Goal: Information Seeking & Learning: Learn about a topic

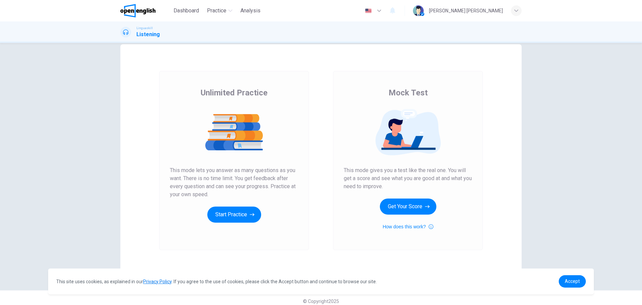
scroll to position [19, 0]
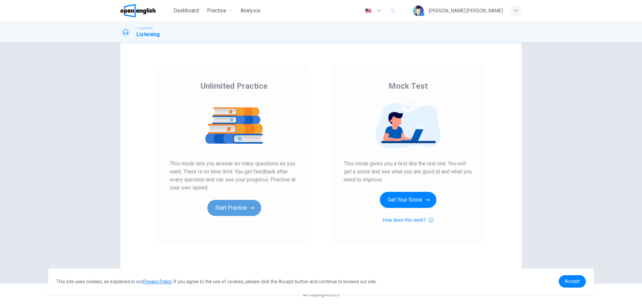
click at [250, 205] on icon "button" at bounding box center [252, 207] width 5 height 7
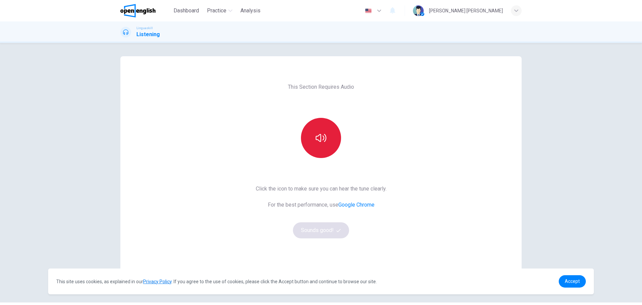
click at [319, 136] on icon "button" at bounding box center [321, 138] width 11 height 8
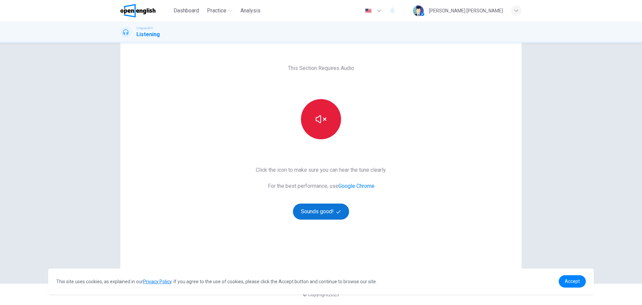
click at [334, 213] on button "Sounds good!" at bounding box center [321, 211] width 56 height 16
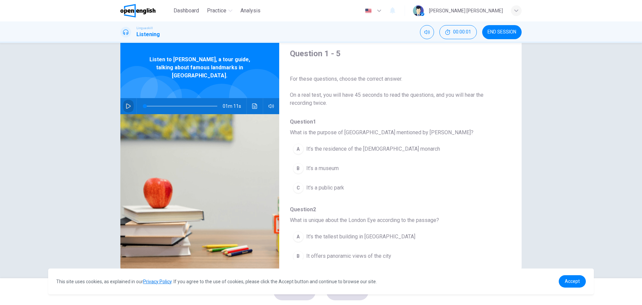
click at [126, 103] on icon "button" at bounding box center [128, 105] width 5 height 5
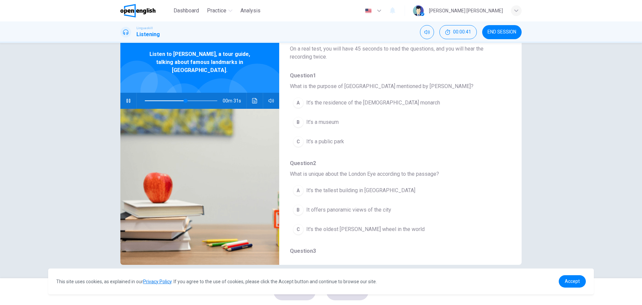
scroll to position [21, 0]
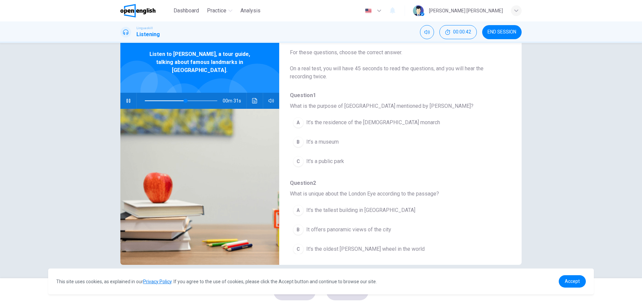
click at [332, 119] on span "It’s the residence of the [DEMOGRAPHIC_DATA] monarch" at bounding box center [373, 122] width 134 height 8
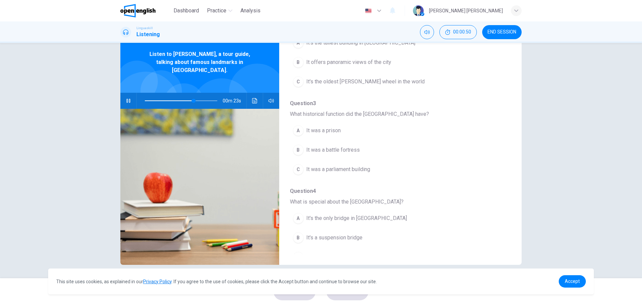
scroll to position [155, 0]
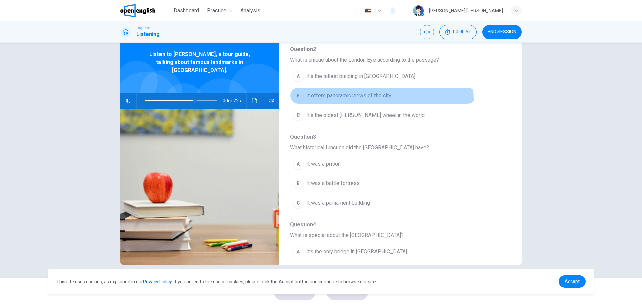
click at [377, 100] on button "B It offers panoramic views of the city" at bounding box center [383, 95] width 186 height 17
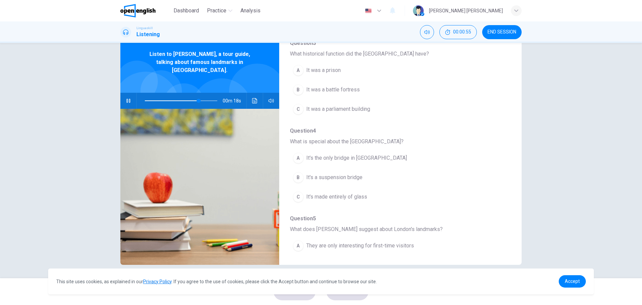
scroll to position [255, 0]
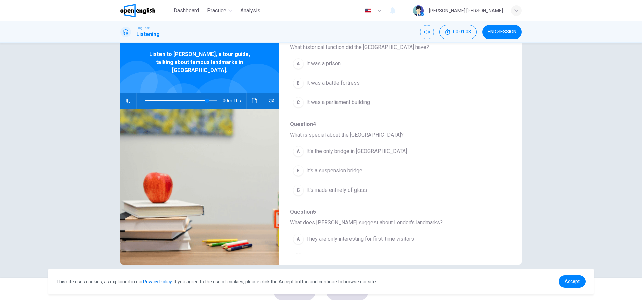
click at [337, 165] on button "B It's a suspension bridge" at bounding box center [383, 170] width 186 height 17
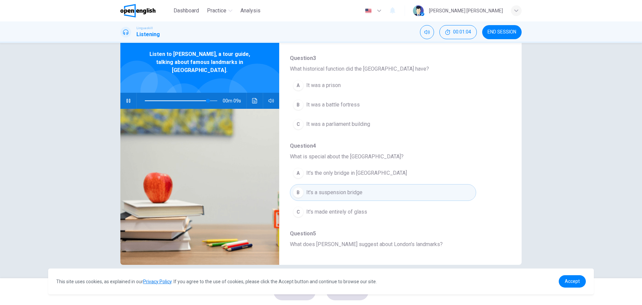
scroll to position [222, 0]
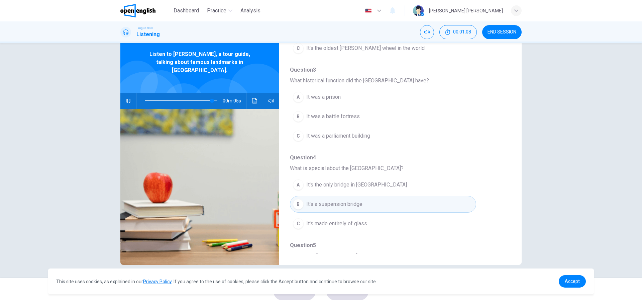
click at [336, 114] on span "It was a battle fortress" at bounding box center [333, 116] width 54 height 8
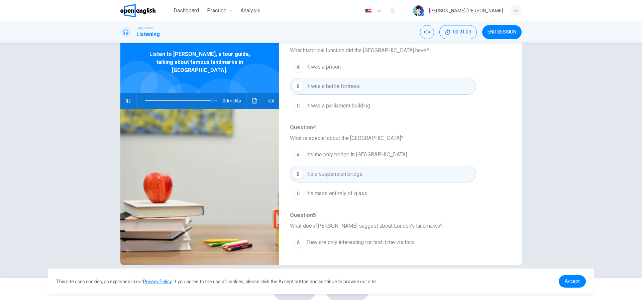
scroll to position [289, 0]
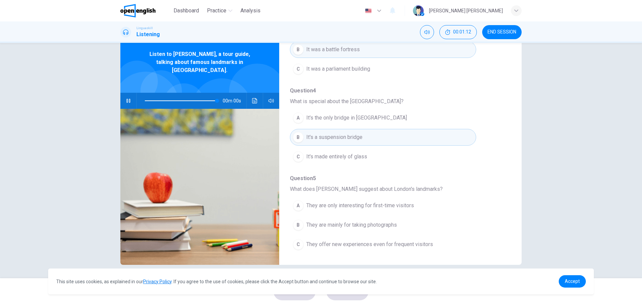
type input "*"
click at [381, 222] on span "They are mainly for taking photographs" at bounding box center [351, 225] width 91 height 8
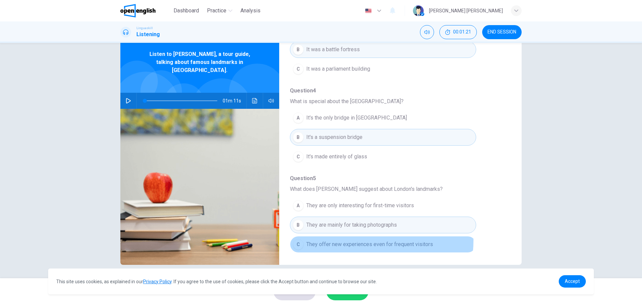
click at [353, 240] on span "They offer new experiences even for frequent visitors" at bounding box center [369, 244] width 127 height 8
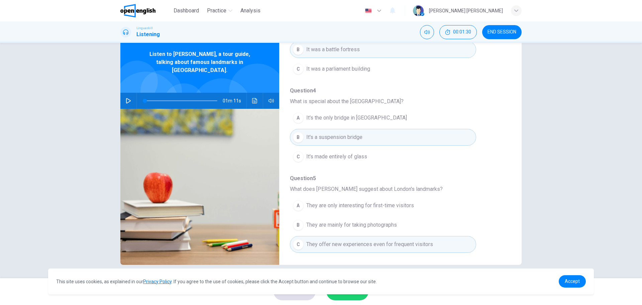
click at [356, 298] on button "SUBMIT" at bounding box center [348, 291] width 42 height 17
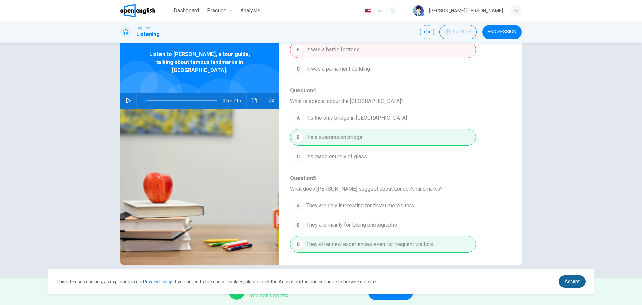
drag, startPoint x: 581, startPoint y: 278, endPoint x: 575, endPoint y: 277, distance: 6.1
click at [581, 279] on link "Accept" at bounding box center [572, 281] width 27 height 12
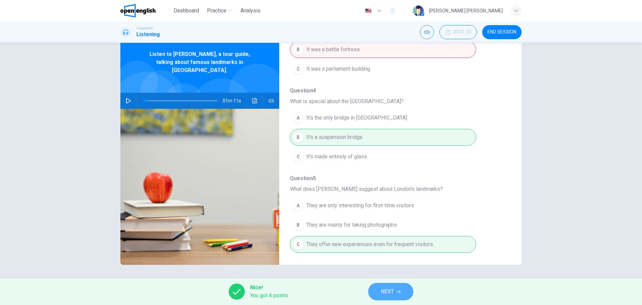
click at [398, 288] on button "NEXT" at bounding box center [390, 291] width 45 height 17
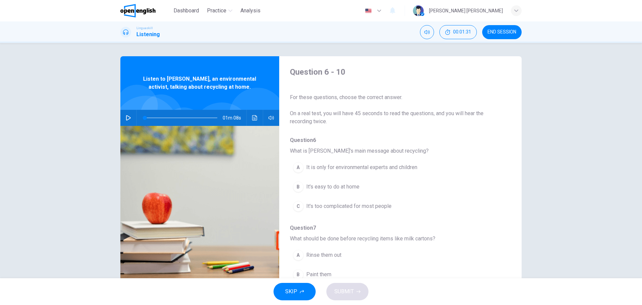
scroll to position [0, 0]
click at [126, 120] on icon "button" at bounding box center [128, 117] width 5 height 5
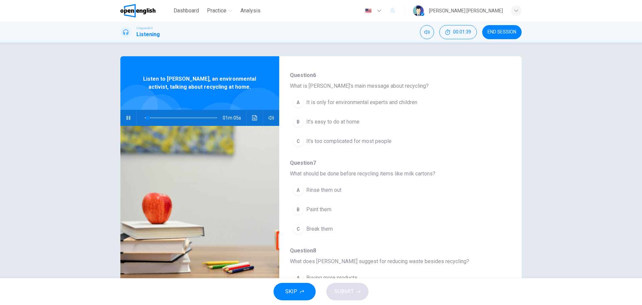
scroll to position [67, 0]
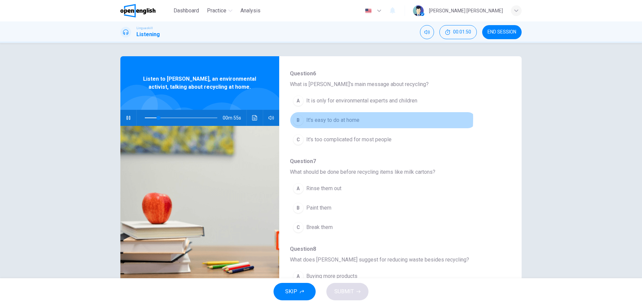
click at [329, 118] on span "It's easy to do at home" at bounding box center [332, 120] width 53 height 8
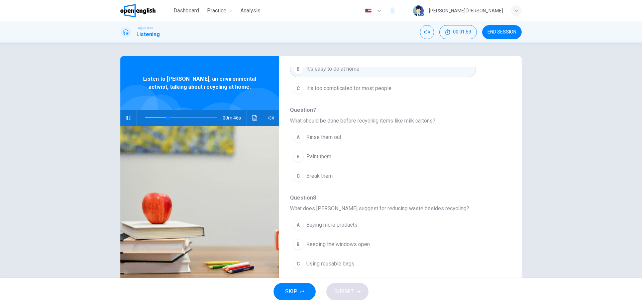
scroll to position [134, 0]
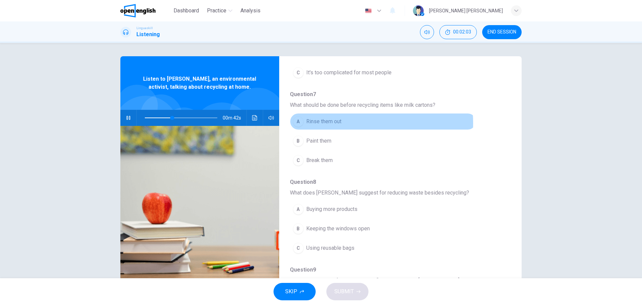
click at [328, 123] on span "Rinse them out" at bounding box center [323, 121] width 35 height 8
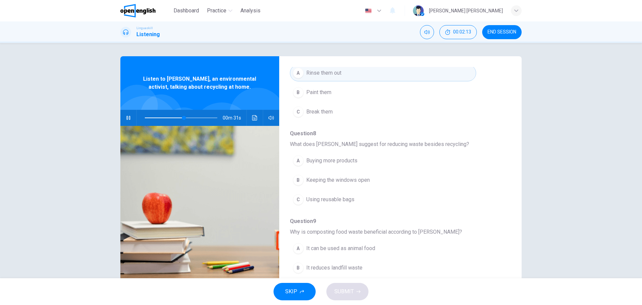
scroll to position [201, 0]
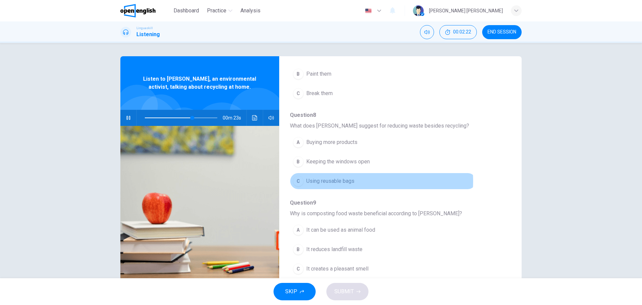
click at [354, 181] on button "C Using reusable bags" at bounding box center [383, 181] width 186 height 17
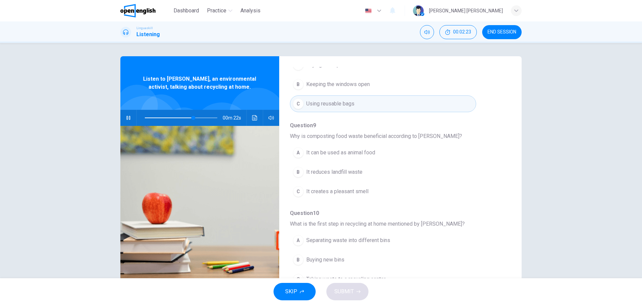
scroll to position [289, 0]
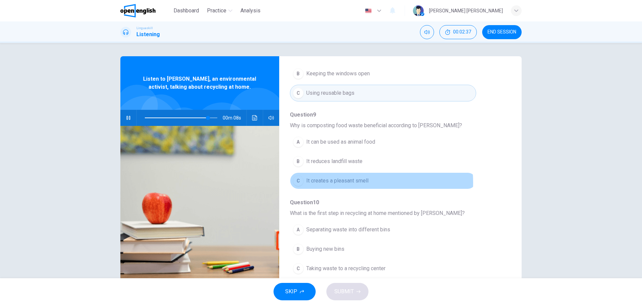
click at [342, 183] on span "It creates a pleasant smell" at bounding box center [337, 181] width 62 height 8
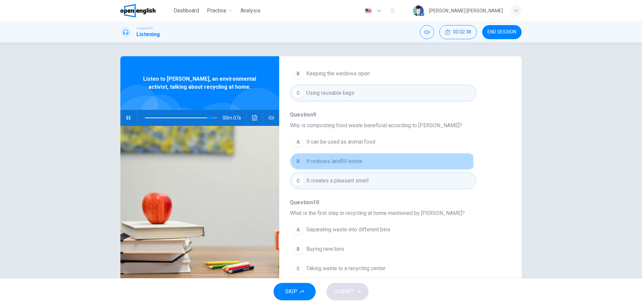
click at [337, 165] on button "B It reduces landfill waste" at bounding box center [383, 161] width 186 height 17
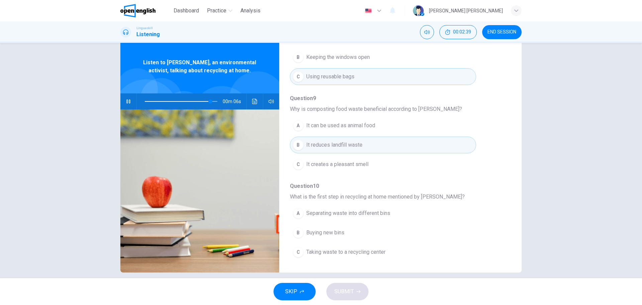
scroll to position [24, 0]
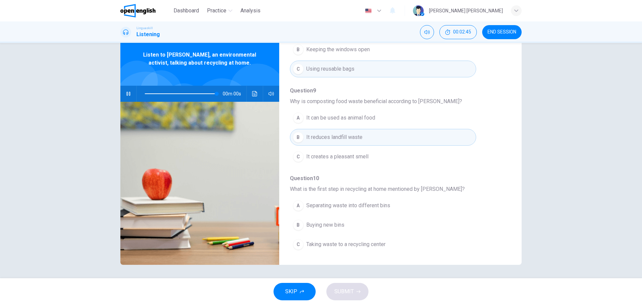
type input "*"
click at [328, 206] on span "Separating waste into different bins" at bounding box center [348, 205] width 84 height 8
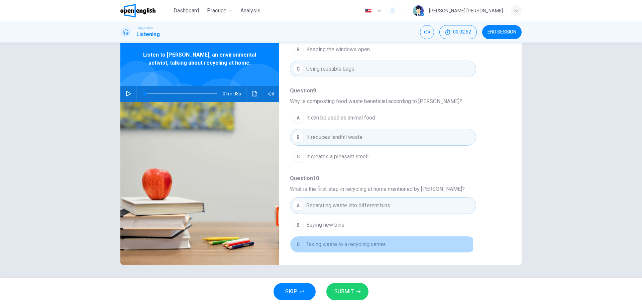
click at [334, 247] on span "Taking waste to a recycling center" at bounding box center [345, 244] width 79 height 8
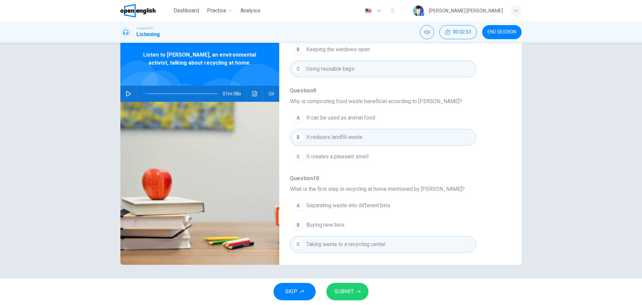
click at [353, 288] on span "SUBMIT" at bounding box center [344, 291] width 19 height 9
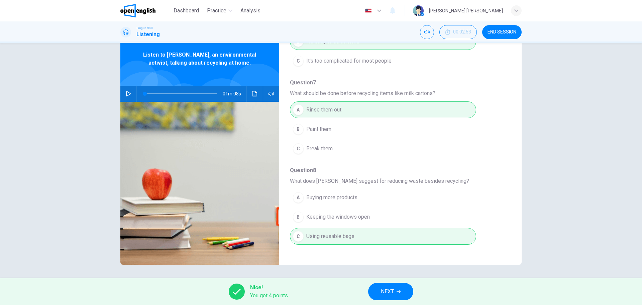
scroll to position [0, 0]
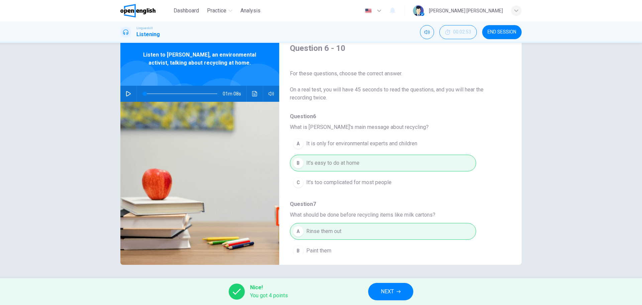
click at [391, 289] on span "NEXT" at bounding box center [387, 291] width 13 height 9
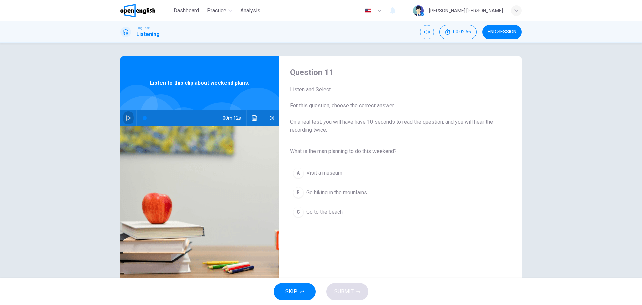
click at [126, 117] on icon "button" at bounding box center [128, 117] width 5 height 5
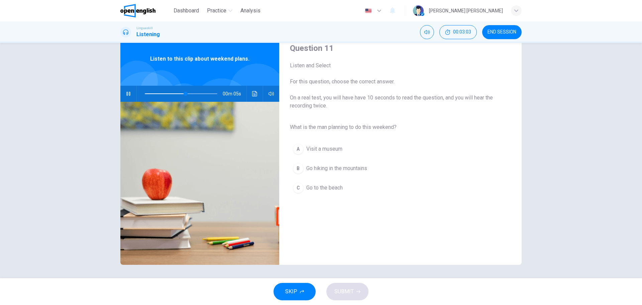
click at [346, 168] on span "Go hiking in the mountains" at bounding box center [336, 168] width 61 height 8
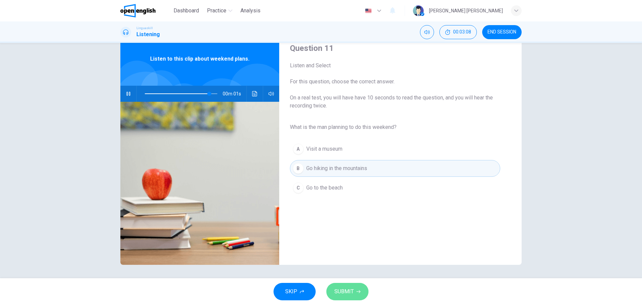
click at [349, 292] on span "SUBMIT" at bounding box center [344, 291] width 19 height 9
type input "*"
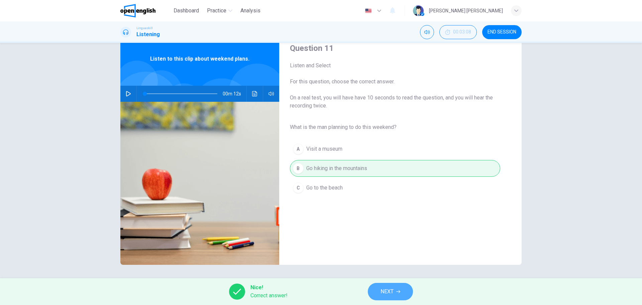
click at [385, 294] on span "NEXT" at bounding box center [387, 291] width 13 height 9
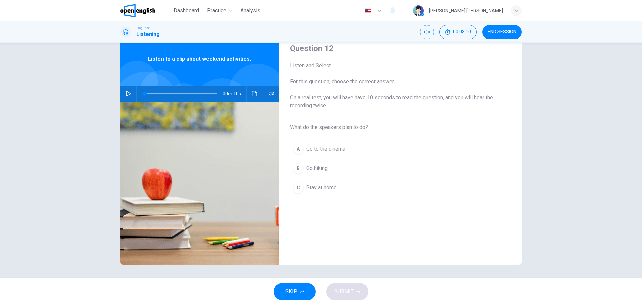
click at [127, 93] on icon "button" at bounding box center [128, 93] width 5 height 5
type input "*"
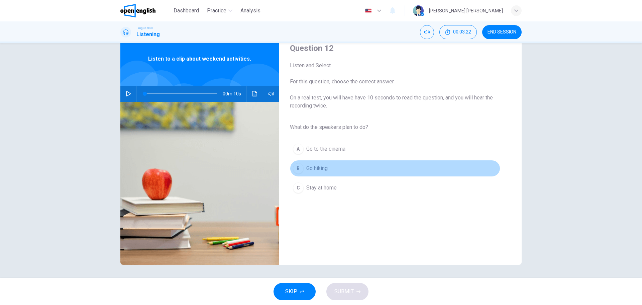
click at [310, 167] on span "Go hiking" at bounding box center [316, 168] width 21 height 8
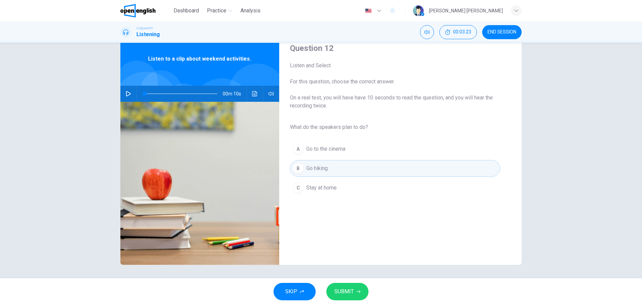
click at [347, 291] on span "SUBMIT" at bounding box center [344, 291] width 19 height 9
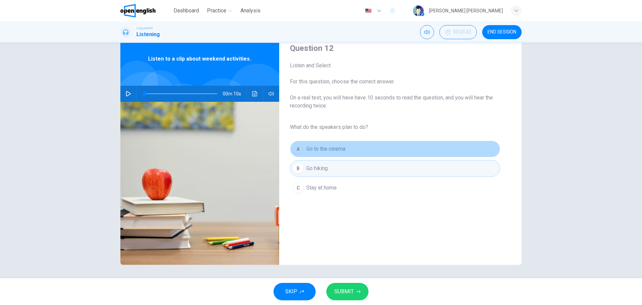
click at [314, 147] on span "Go to the cinema" at bounding box center [325, 149] width 39 height 8
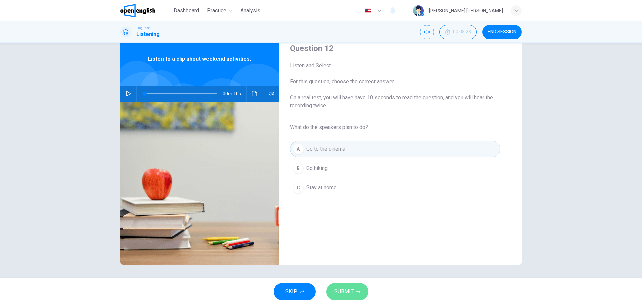
click at [348, 291] on span "SUBMIT" at bounding box center [344, 291] width 19 height 9
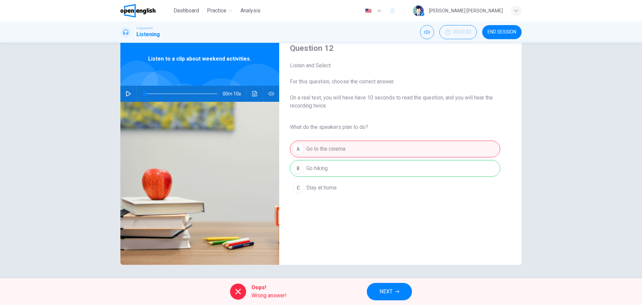
click at [386, 292] on span "NEXT" at bounding box center [386, 291] width 13 height 9
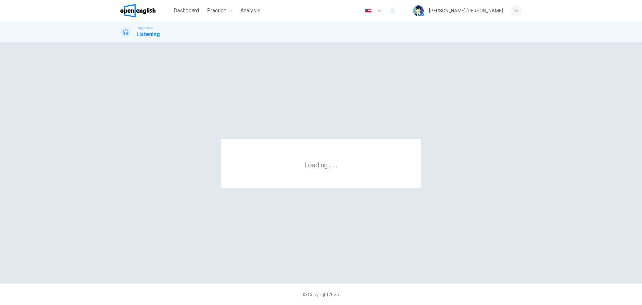
scroll to position [0, 0]
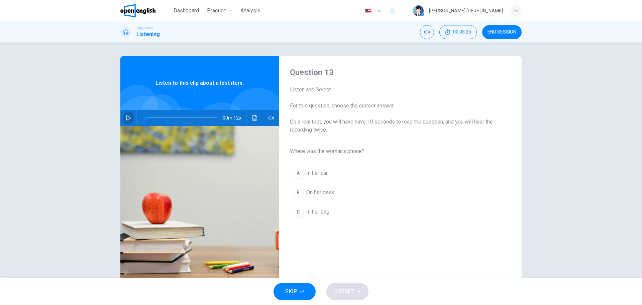
click at [127, 118] on icon "button" at bounding box center [128, 117] width 5 height 5
click at [317, 210] on span "In her bag" at bounding box center [317, 212] width 23 height 8
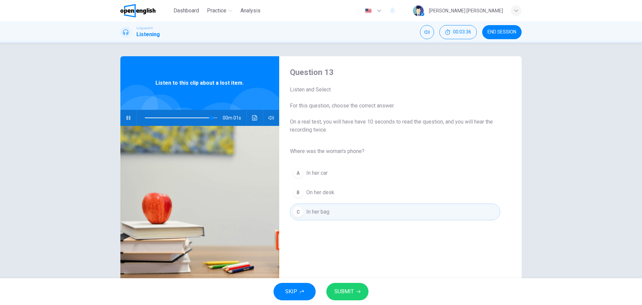
click at [357, 291] on icon "button" at bounding box center [359, 291] width 4 height 4
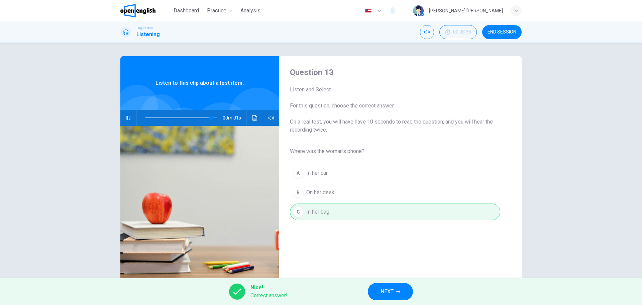
type input "*"
click at [389, 289] on span "NEXT" at bounding box center [387, 291] width 13 height 9
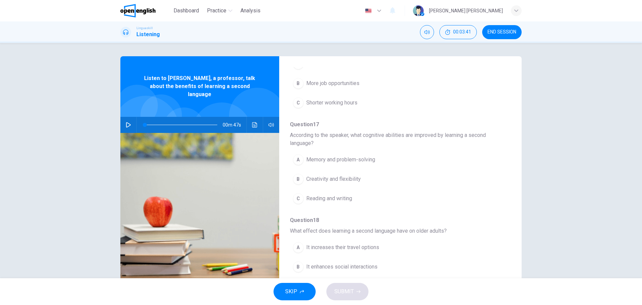
scroll to position [305, 0]
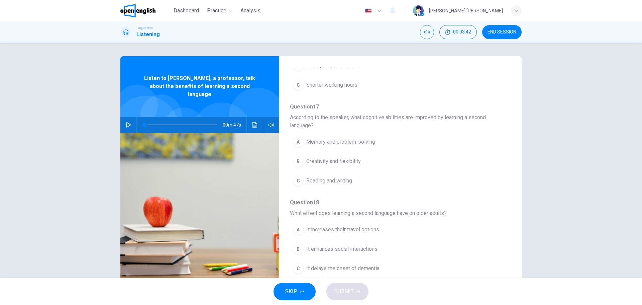
click at [126, 122] on icon "button" at bounding box center [128, 124] width 5 height 5
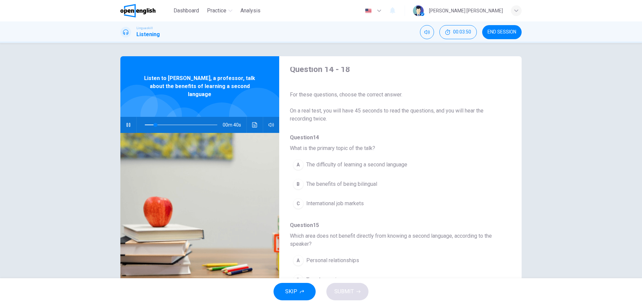
scroll to position [0, 0]
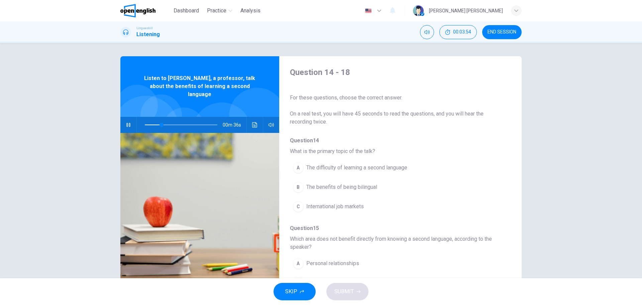
click at [351, 182] on button "B The benefits of being bilingual" at bounding box center [383, 187] width 186 height 17
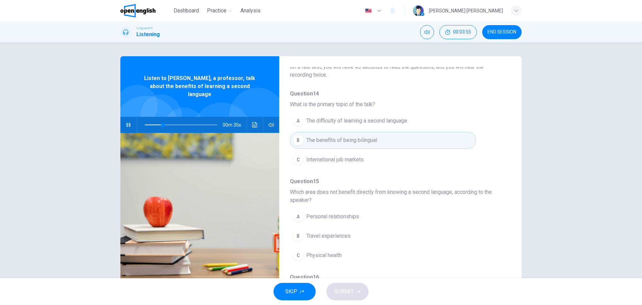
scroll to position [100, 0]
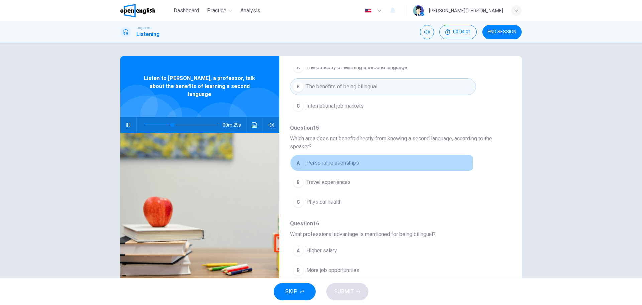
click at [312, 162] on span "Personal relationships" at bounding box center [332, 163] width 53 height 8
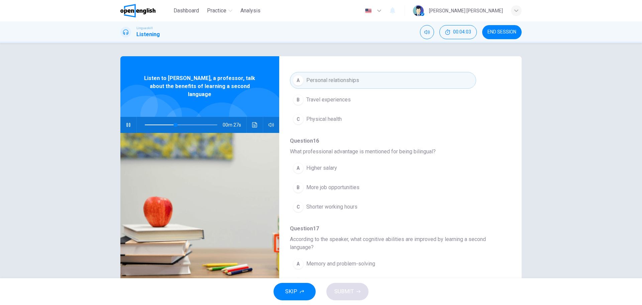
scroll to position [234, 0]
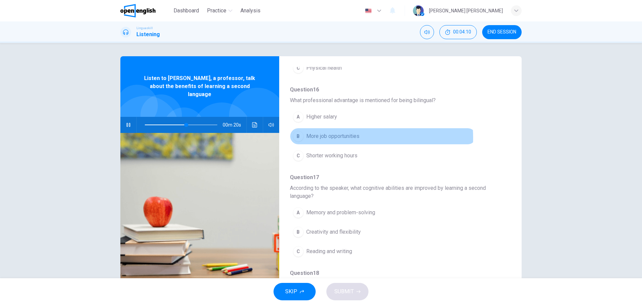
click at [340, 137] on span "More job opportunities" at bounding box center [332, 136] width 53 height 8
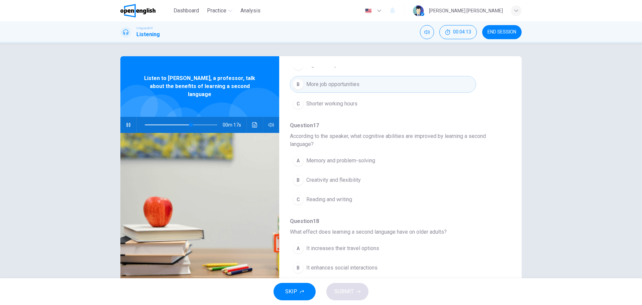
scroll to position [305, 0]
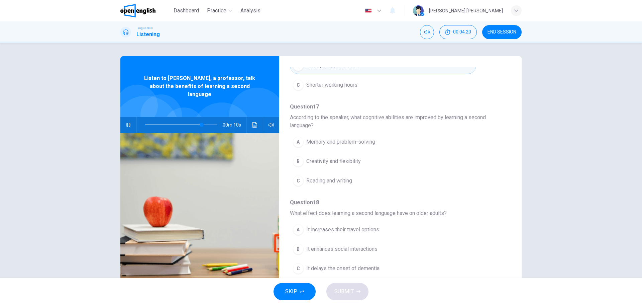
click at [361, 144] on span "Memory and problem-solving" at bounding box center [340, 142] width 69 height 8
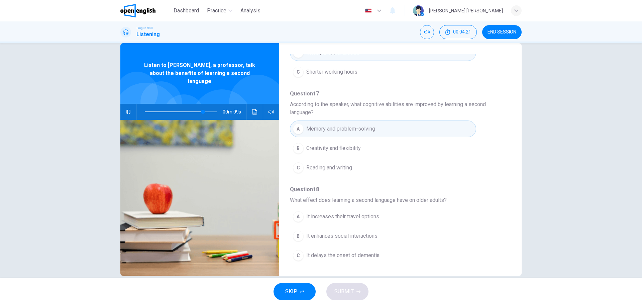
scroll to position [24, 0]
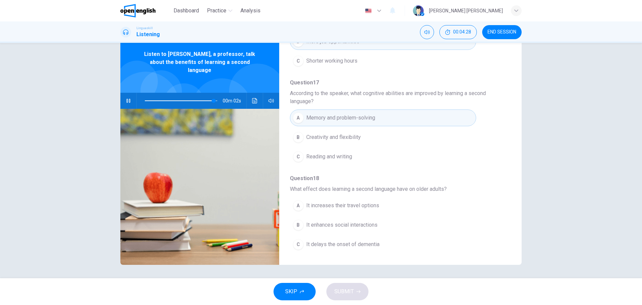
click at [354, 244] on span "It delays the onset of dementia" at bounding box center [342, 244] width 73 height 8
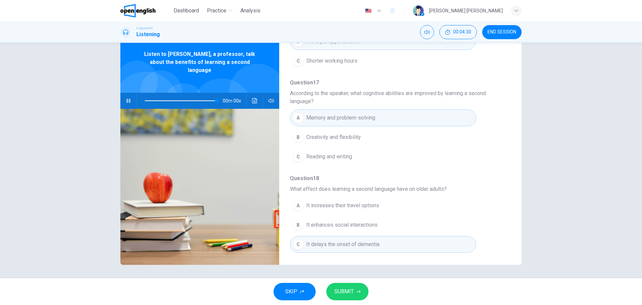
type input "*"
click at [354, 288] on button "SUBMIT" at bounding box center [348, 291] width 42 height 17
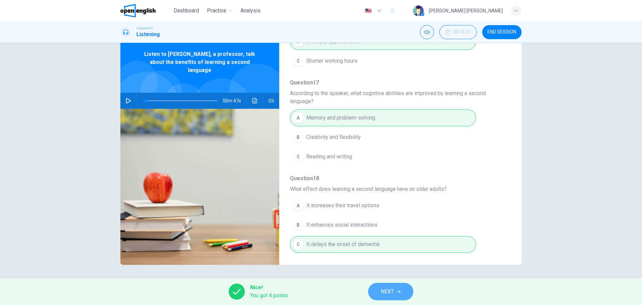
click at [399, 288] on button "NEXT" at bounding box center [390, 291] width 45 height 17
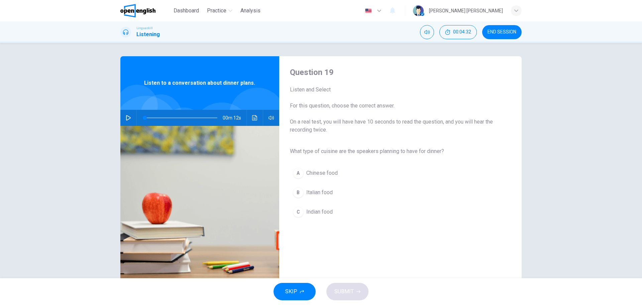
click at [126, 120] on icon "button" at bounding box center [128, 117] width 5 height 5
click at [324, 190] on span "Italian food" at bounding box center [319, 192] width 26 height 8
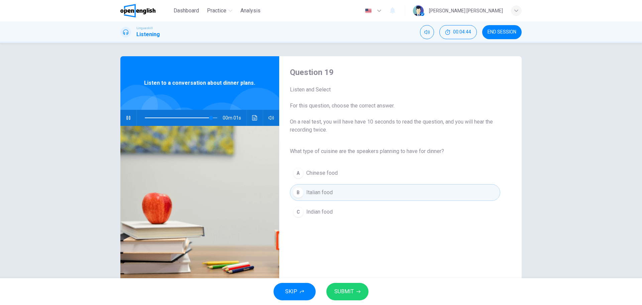
type input "*"
click at [348, 290] on span "SUBMIT" at bounding box center [344, 291] width 19 height 9
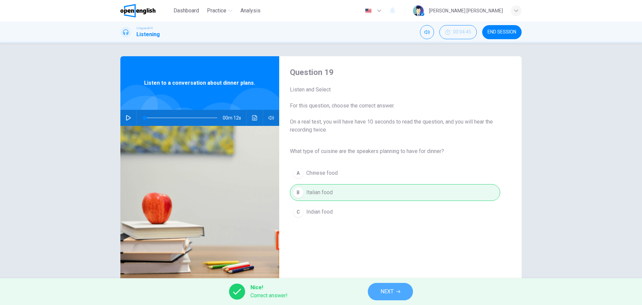
click at [385, 291] on span "NEXT" at bounding box center [387, 291] width 13 height 9
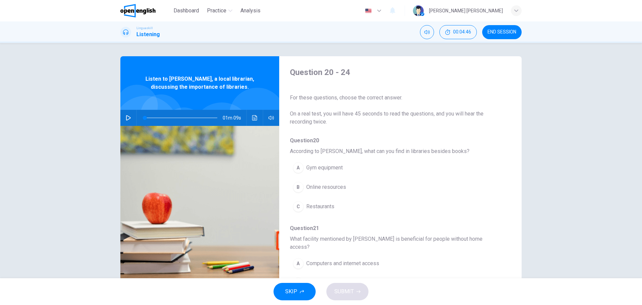
click at [127, 117] on icon "button" at bounding box center [128, 117] width 5 height 5
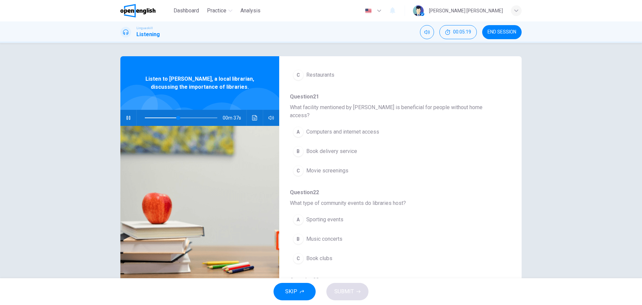
scroll to position [134, 0]
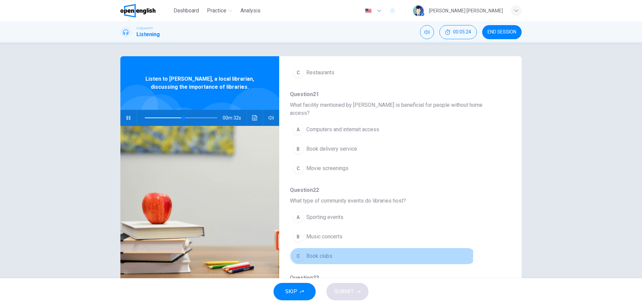
click at [327, 252] on span "Book clubs" at bounding box center [319, 256] width 26 height 8
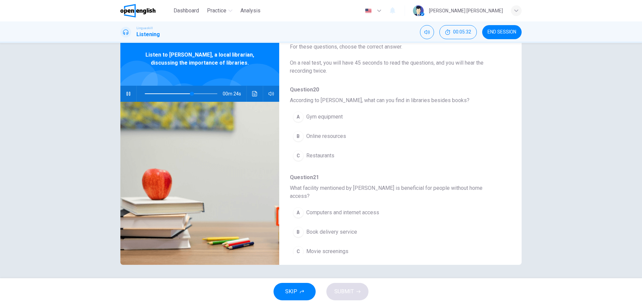
scroll to position [21, 0]
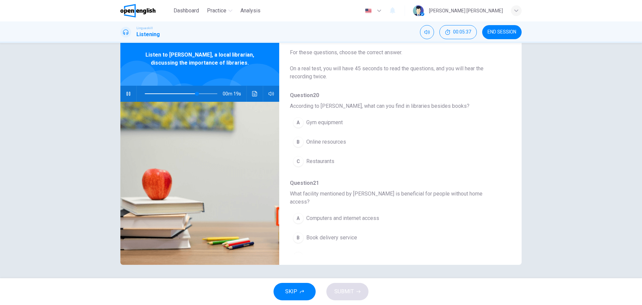
click at [331, 139] on span "Online resources" at bounding box center [326, 142] width 40 height 8
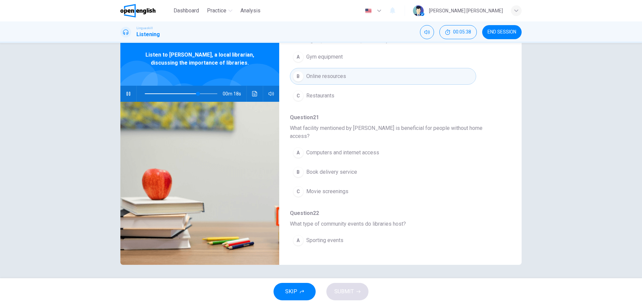
scroll to position [88, 0]
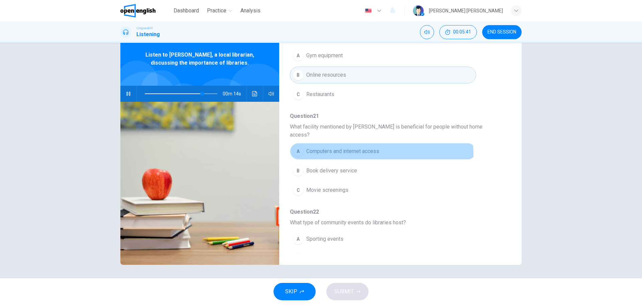
click at [357, 147] on span "Computers and internet access" at bounding box center [342, 151] width 73 height 8
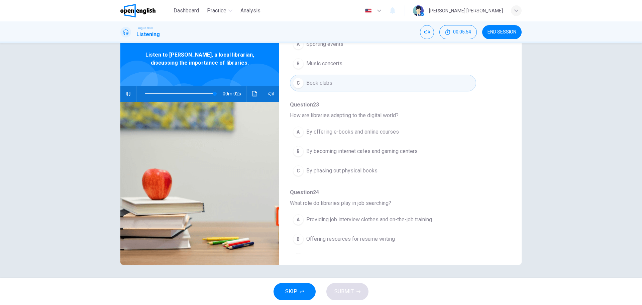
scroll to position [289, 0]
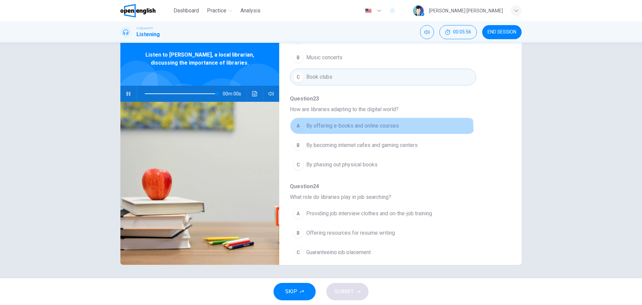
click at [372, 122] on button "A By offering e-books and online courses" at bounding box center [383, 125] width 186 height 17
type input "*"
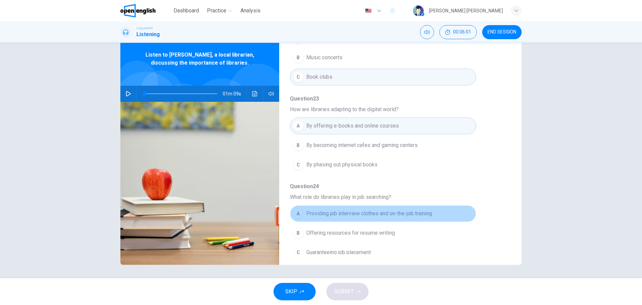
click at [406, 209] on span "Providing job interview clothes and on-the-job training" at bounding box center [369, 213] width 126 height 8
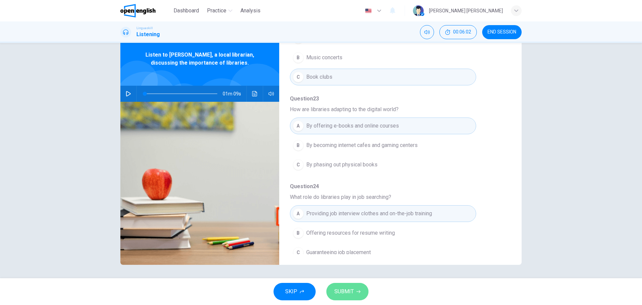
click at [352, 292] on span "SUBMIT" at bounding box center [344, 291] width 19 height 9
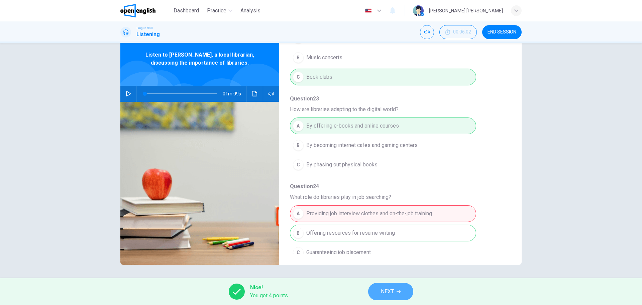
click at [403, 293] on button "NEXT" at bounding box center [390, 291] width 45 height 17
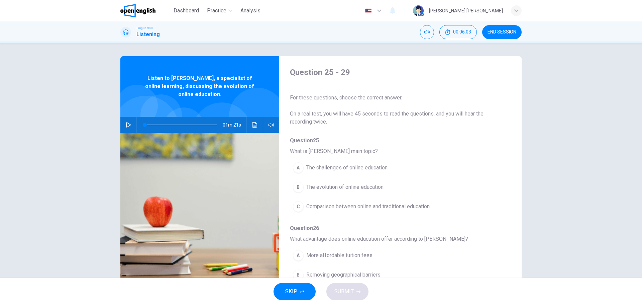
click at [128, 123] on icon "button" at bounding box center [128, 124] width 5 height 5
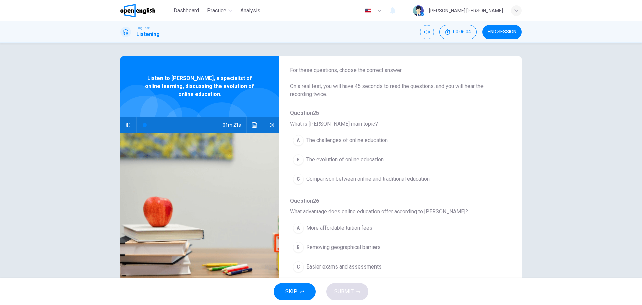
scroll to position [67, 0]
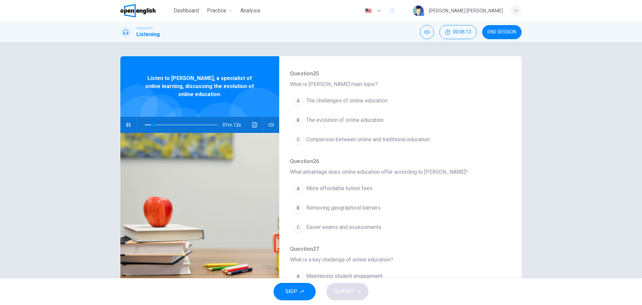
click at [356, 121] on span "The evolution of online education" at bounding box center [344, 120] width 77 height 8
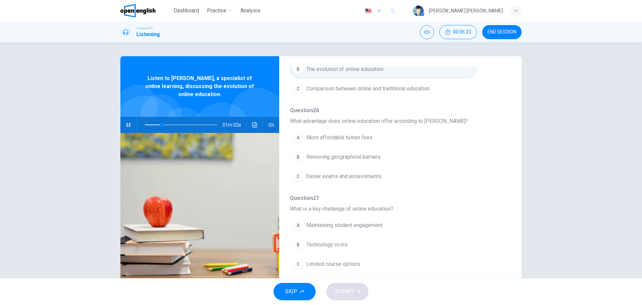
scroll to position [167, 0]
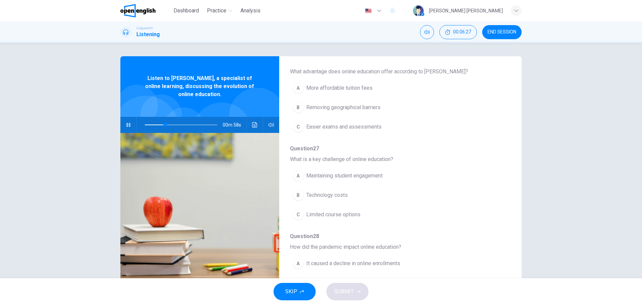
click at [367, 196] on button "B Technology costs" at bounding box center [383, 195] width 186 height 17
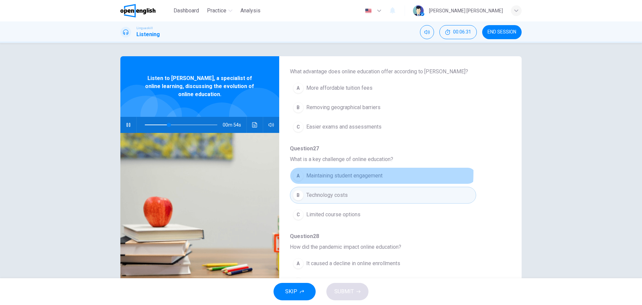
click at [344, 173] on span "Maintaining student engagement" at bounding box center [344, 176] width 76 height 8
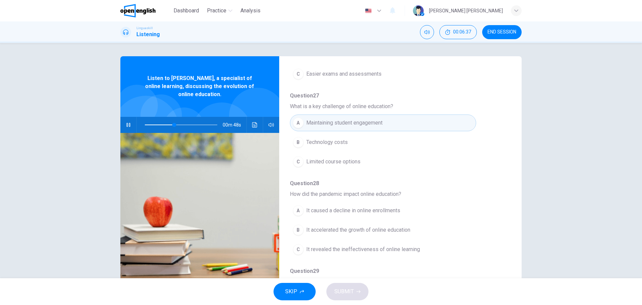
scroll to position [268, 0]
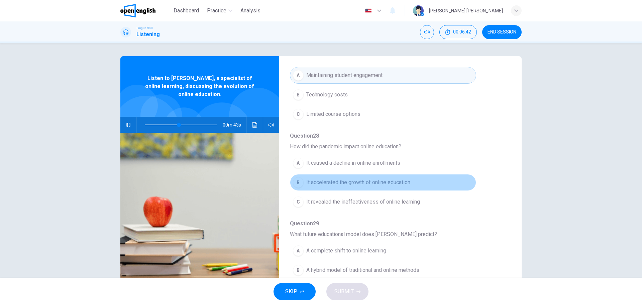
click at [400, 185] on span "It accelerated the growth of online education" at bounding box center [358, 182] width 104 height 8
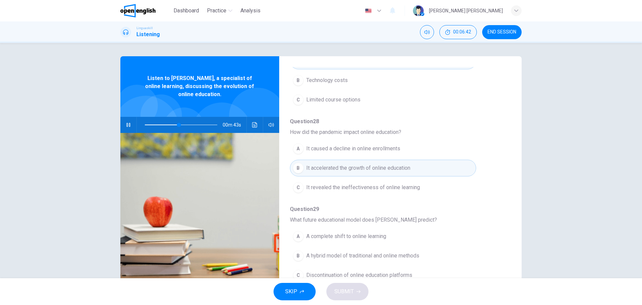
scroll to position [289, 0]
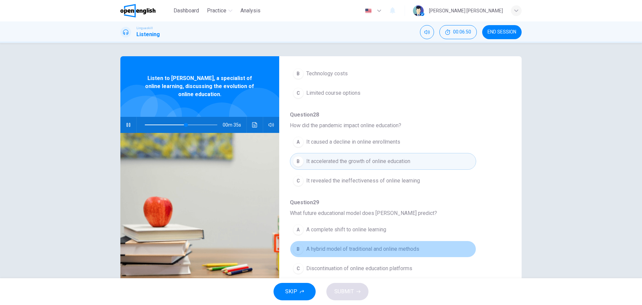
click at [386, 251] on span "A hybrid model of traditional and online methods" at bounding box center [362, 249] width 113 height 8
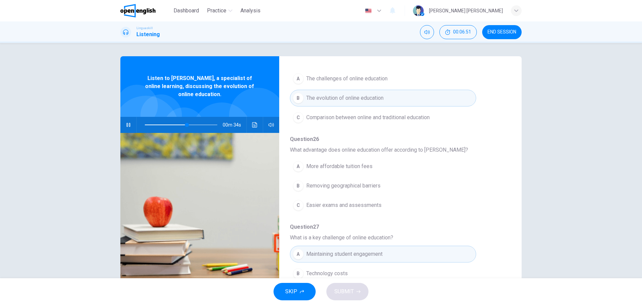
scroll to position [88, 0]
click at [344, 188] on span "Removing geographical barriers" at bounding box center [343, 187] width 74 height 8
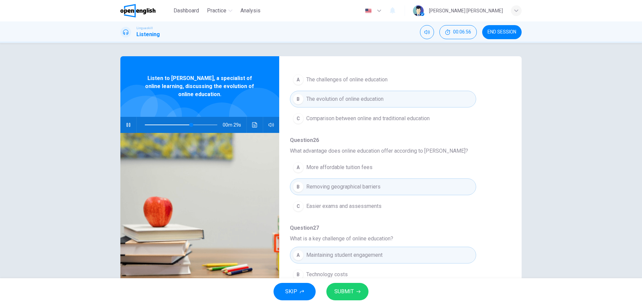
click at [353, 170] on span "More affordable tuition fees" at bounding box center [339, 167] width 66 height 8
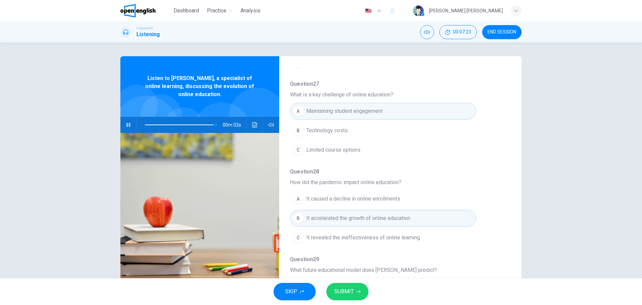
scroll to position [155, 0]
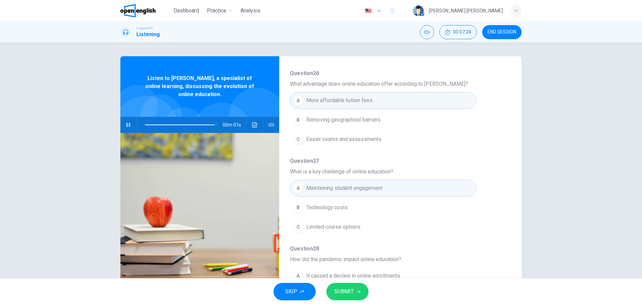
type input "*"
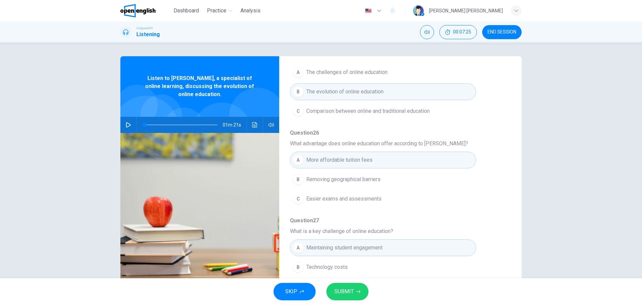
scroll to position [88, 0]
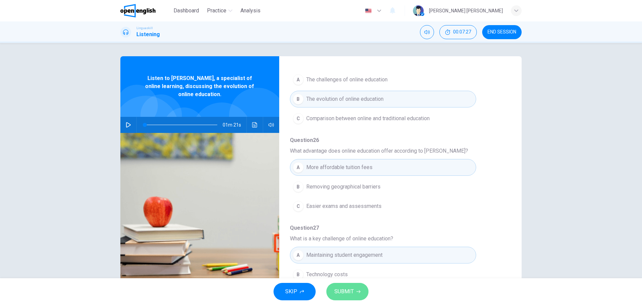
click at [339, 288] on span "SUBMIT" at bounding box center [344, 291] width 19 height 9
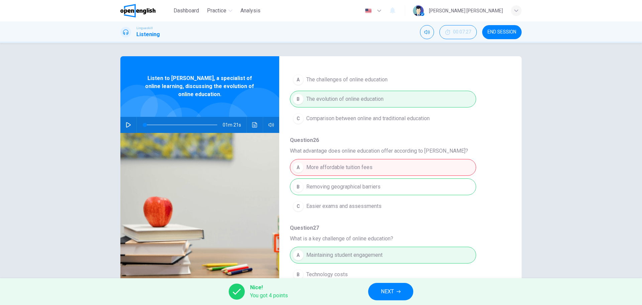
click at [395, 292] on button "NEXT" at bounding box center [390, 291] width 45 height 17
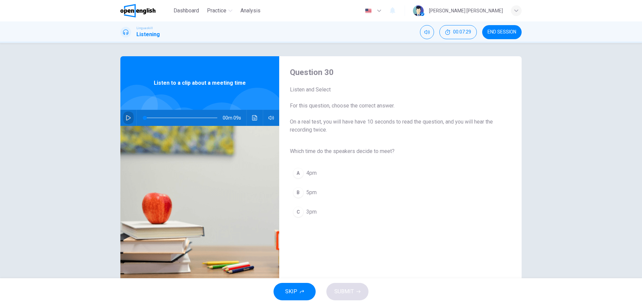
click at [123, 116] on button "button" at bounding box center [128, 118] width 11 height 16
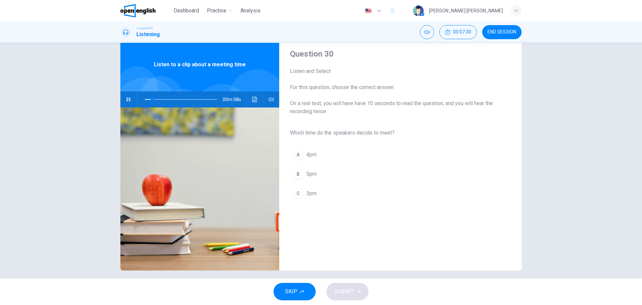
scroll to position [24, 0]
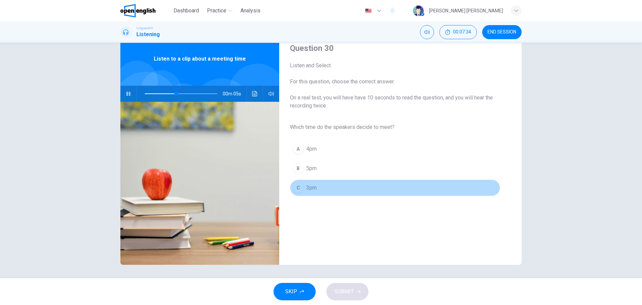
click at [329, 189] on button "C 3pm" at bounding box center [395, 187] width 210 height 17
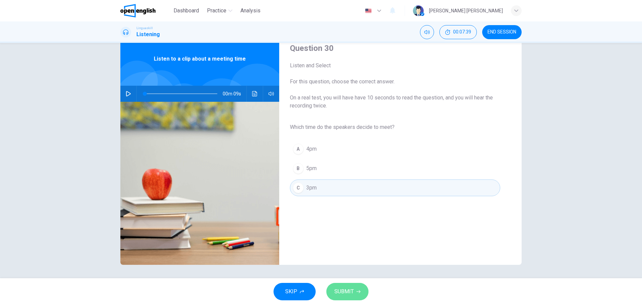
click at [353, 286] on button "SUBMIT" at bounding box center [348, 291] width 42 height 17
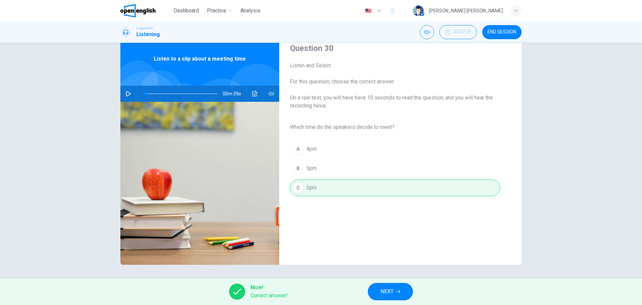
click at [391, 296] on button "NEXT" at bounding box center [390, 291] width 45 height 17
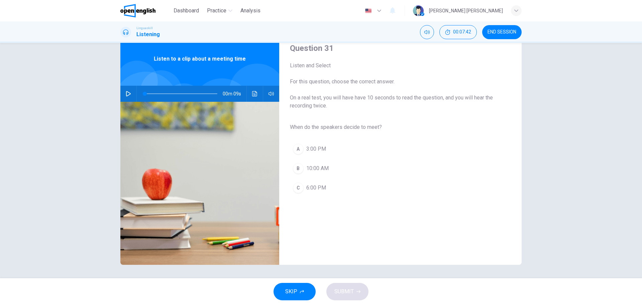
scroll to position [0, 0]
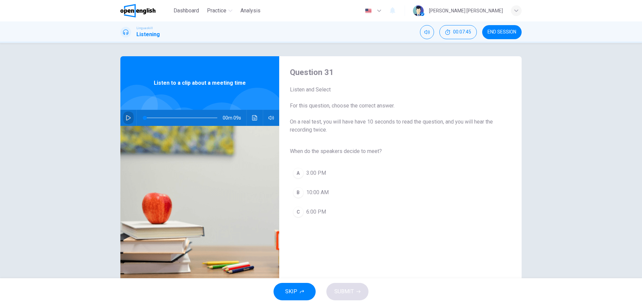
click at [123, 117] on button "button" at bounding box center [128, 118] width 11 height 16
click at [334, 177] on button "A 3:00 PM" at bounding box center [395, 173] width 210 height 17
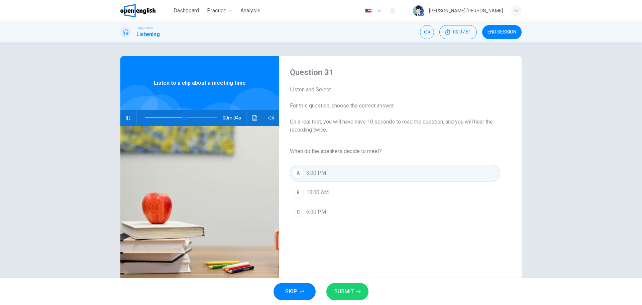
click at [354, 288] on button "SUBMIT" at bounding box center [348, 291] width 42 height 17
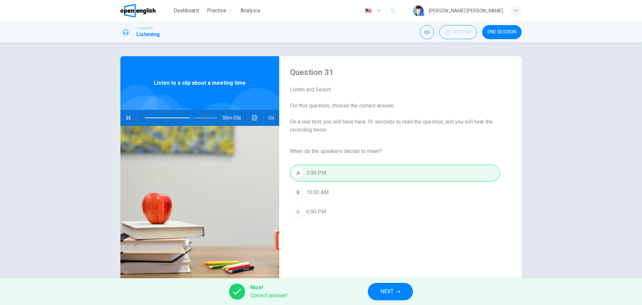
scroll to position [24, 0]
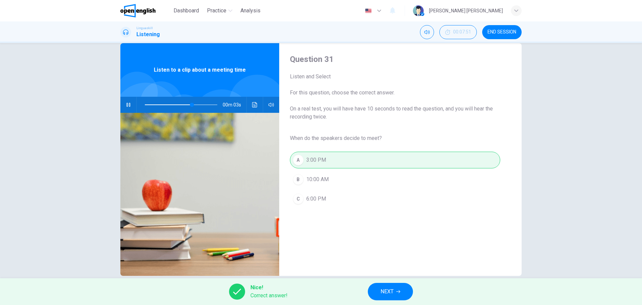
type input "**"
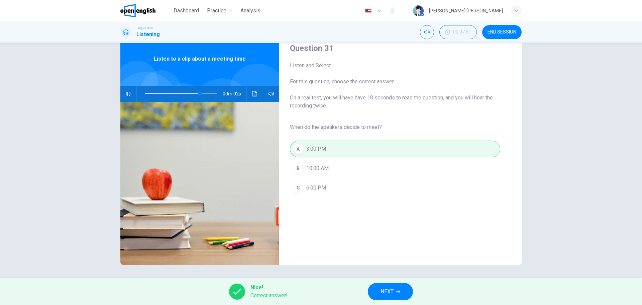
click at [397, 294] on button "NEXT" at bounding box center [390, 291] width 45 height 17
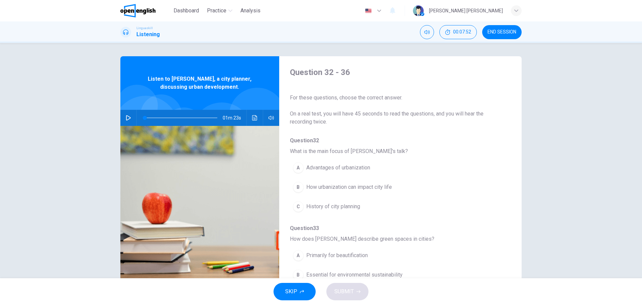
scroll to position [33, 0]
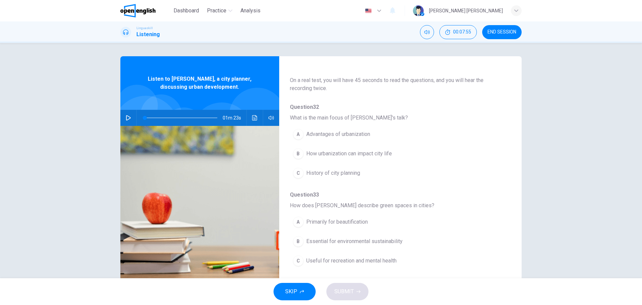
click at [129, 116] on icon "button" at bounding box center [128, 117] width 5 height 5
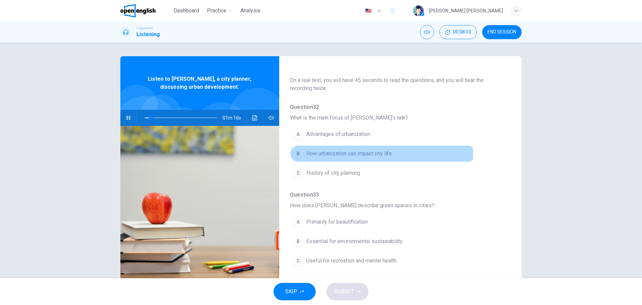
click at [379, 155] on span "How urbanization can impact city life" at bounding box center [349, 154] width 86 height 8
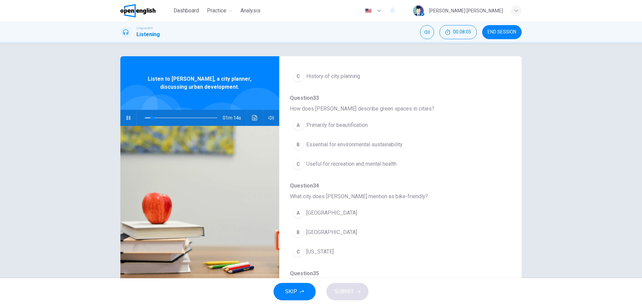
scroll to position [134, 0]
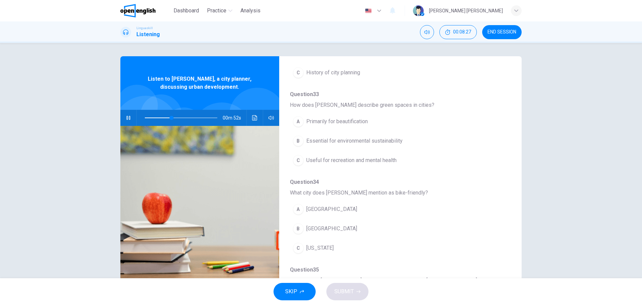
click at [384, 159] on span "Useful for recreation and mental health" at bounding box center [351, 160] width 90 height 8
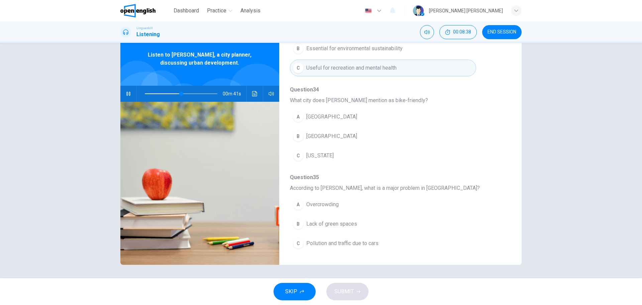
scroll to position [188, 0]
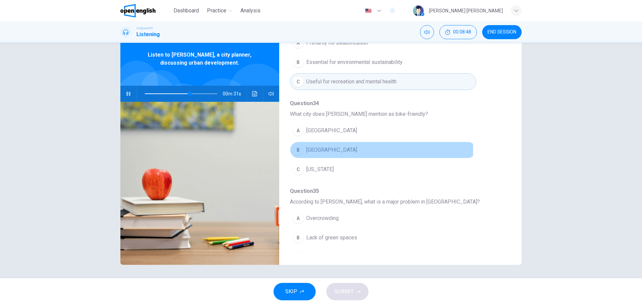
click at [322, 149] on span "Copenhagen" at bounding box center [331, 150] width 51 height 8
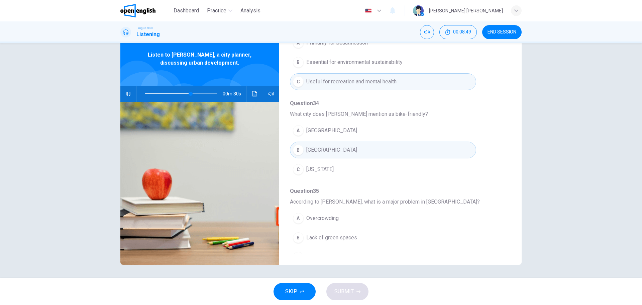
scroll to position [222, 0]
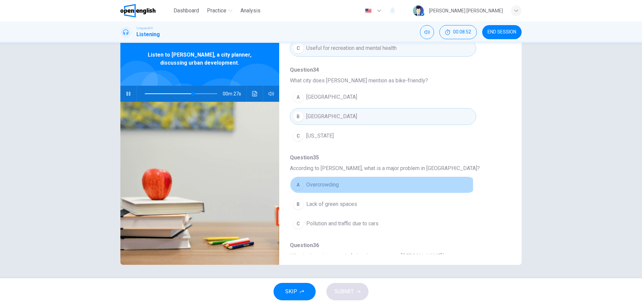
click at [339, 185] on button "A Overcrowding" at bounding box center [383, 184] width 186 height 17
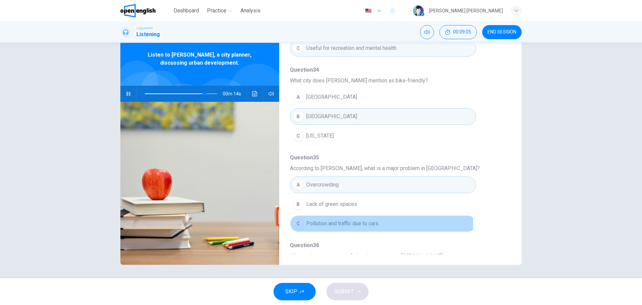
click at [355, 223] on span "Pollution and traffic due to cars" at bounding box center [342, 223] width 72 height 8
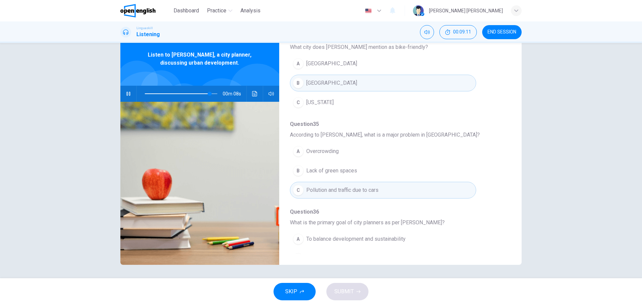
scroll to position [289, 0]
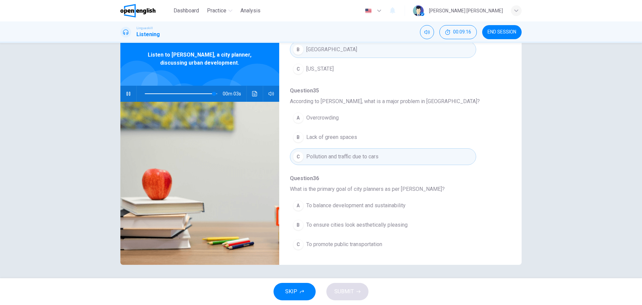
click at [399, 206] on span "To balance development and sustainability" at bounding box center [355, 205] width 99 height 8
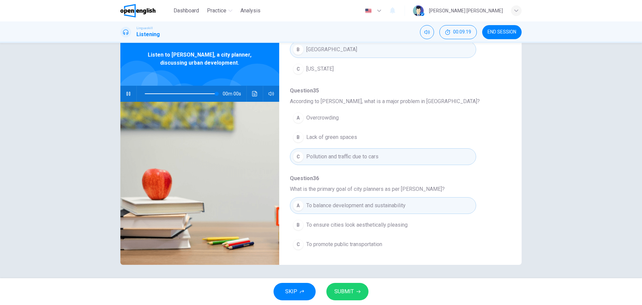
type input "*"
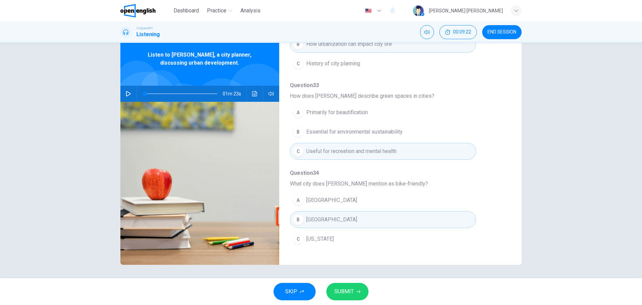
scroll to position [88, 0]
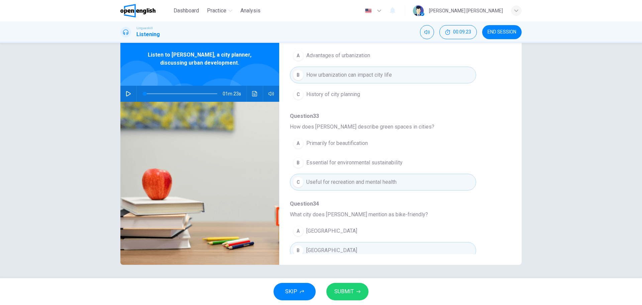
click at [355, 282] on div "SKIP SUBMIT" at bounding box center [321, 291] width 642 height 27
click at [356, 286] on button "SUBMIT" at bounding box center [348, 291] width 42 height 17
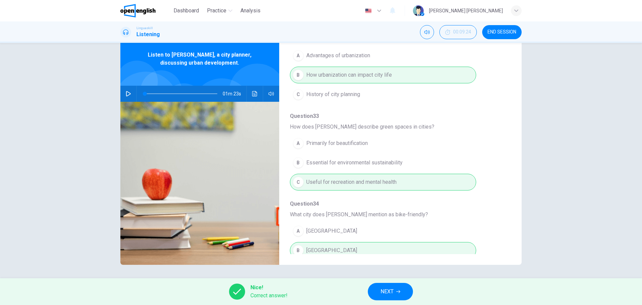
click at [389, 289] on span "NEXT" at bounding box center [387, 291] width 13 height 9
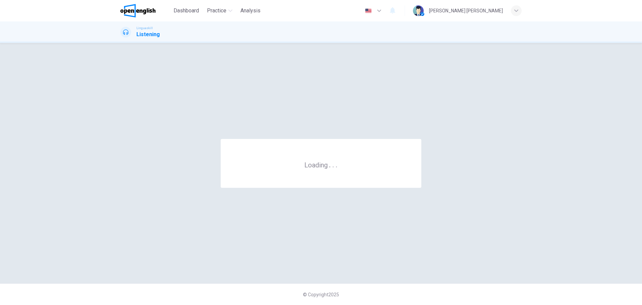
scroll to position [0, 0]
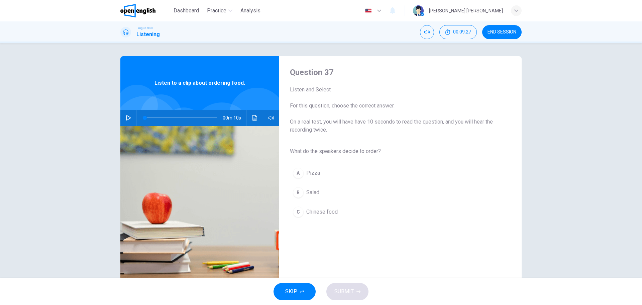
click at [133, 118] on div "00m 10s" at bounding box center [199, 118] width 159 height 16
click at [126, 117] on icon "button" at bounding box center [128, 117] width 5 height 5
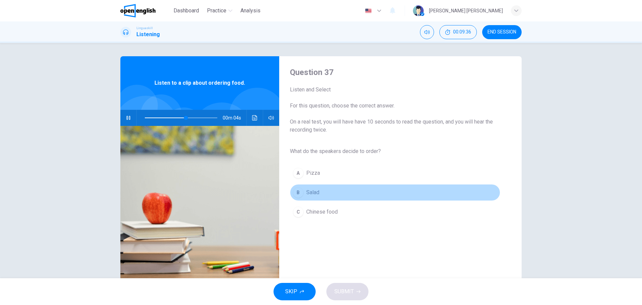
click at [306, 190] on span "Salad" at bounding box center [312, 192] width 13 height 8
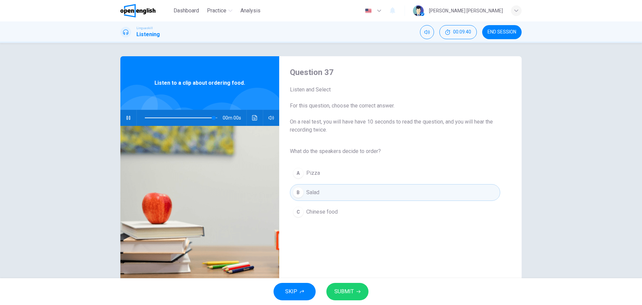
type input "*"
click at [356, 285] on button "SUBMIT" at bounding box center [348, 291] width 42 height 17
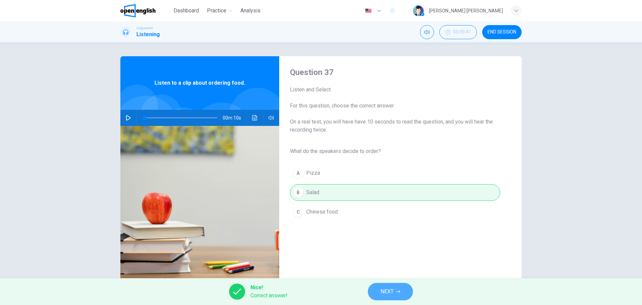
click at [404, 293] on button "NEXT" at bounding box center [390, 291] width 45 height 17
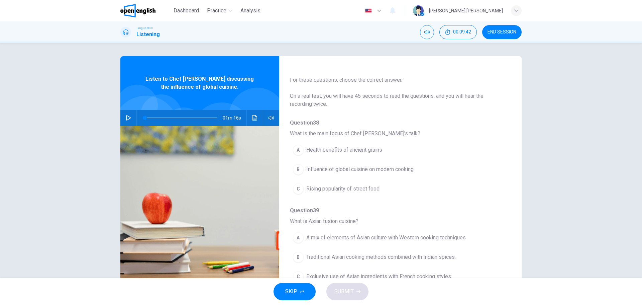
scroll to position [33, 0]
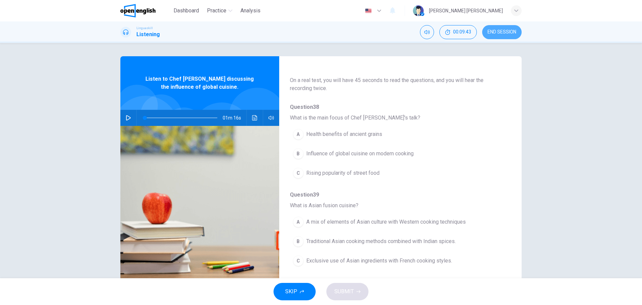
click at [502, 33] on span "END SESSION" at bounding box center [502, 31] width 29 height 5
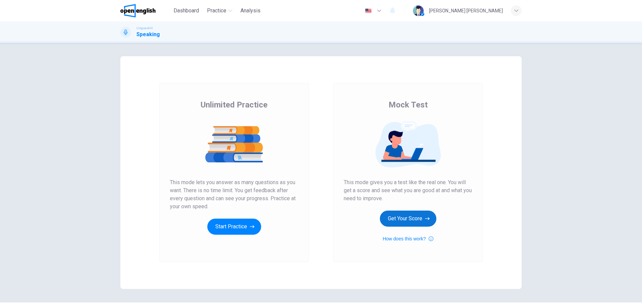
click at [404, 220] on button "Get Your Score" at bounding box center [408, 218] width 57 height 16
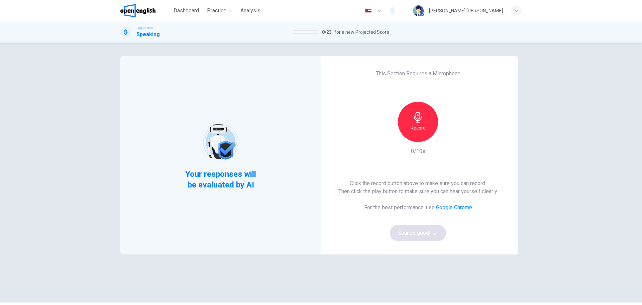
click at [410, 116] on div "Record" at bounding box center [418, 122] width 40 height 40
click at [410, 116] on div "Stop" at bounding box center [418, 122] width 40 height 40
click at [450, 136] on icon "button" at bounding box center [449, 136] width 7 height 7
click at [440, 137] on div "Record" at bounding box center [418, 122] width 72 height 40
click at [449, 137] on icon "button" at bounding box center [449, 136] width 7 height 7
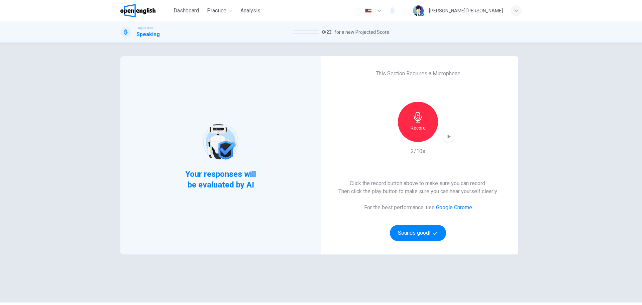
click at [424, 129] on div "Record" at bounding box center [418, 122] width 40 height 40
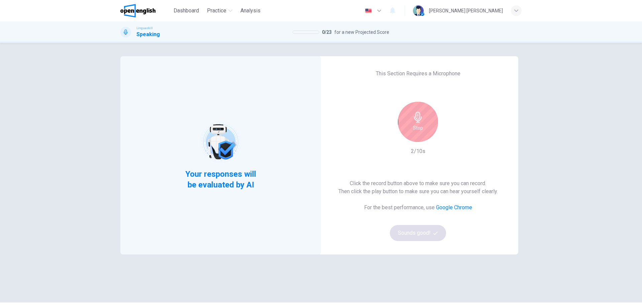
click at [424, 129] on div "Stop" at bounding box center [418, 122] width 40 height 40
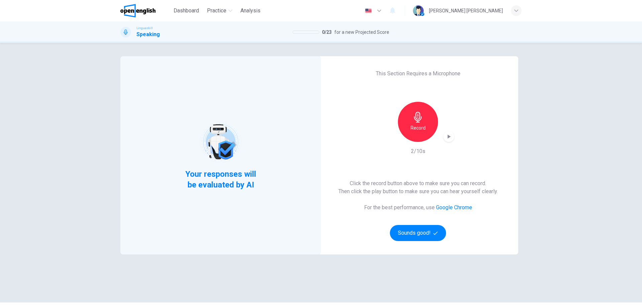
click at [447, 138] on icon "button" at bounding box center [449, 136] width 7 height 7
click at [419, 124] on h6 "Record" at bounding box center [418, 128] width 15 height 8
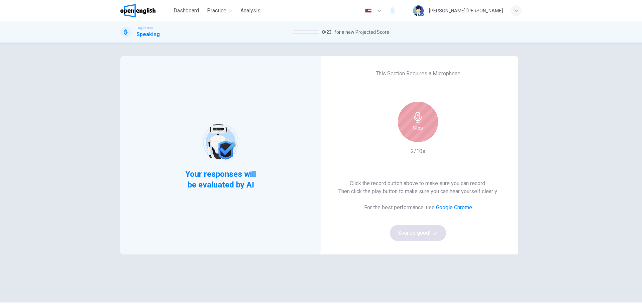
click at [416, 124] on h6 "Stop" at bounding box center [418, 128] width 10 height 8
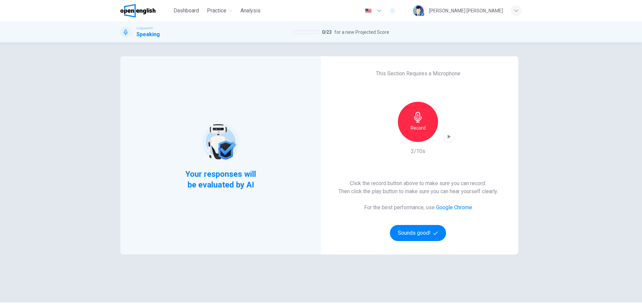
click at [447, 133] on icon "button" at bounding box center [449, 136] width 7 height 7
click at [425, 234] on button "Sounds good!" at bounding box center [418, 233] width 56 height 16
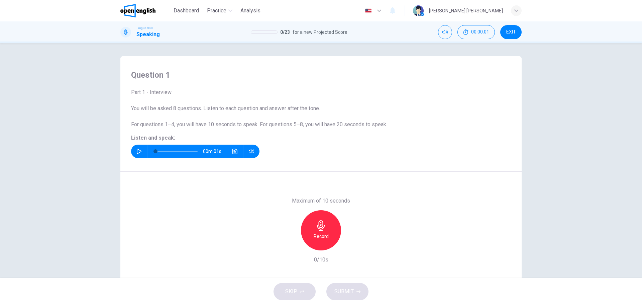
click at [137, 152] on icon "button" at bounding box center [138, 151] width 5 height 5
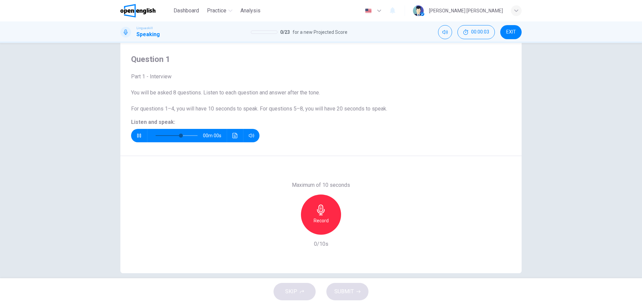
scroll to position [24, 0]
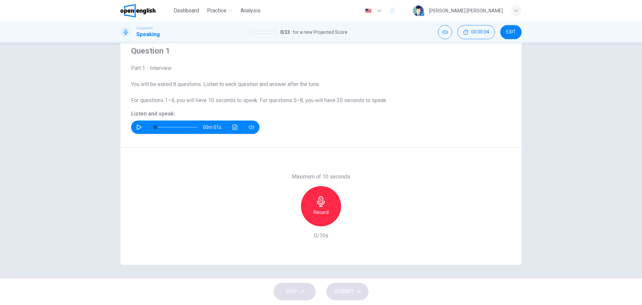
click at [317, 209] on h6 "Record" at bounding box center [321, 212] width 15 height 8
click at [325, 204] on div "Stop" at bounding box center [321, 206] width 40 height 40
click at [351, 219] on icon "button" at bounding box center [352, 220] width 7 height 7
click at [350, 291] on span "SUBMIT" at bounding box center [344, 291] width 19 height 9
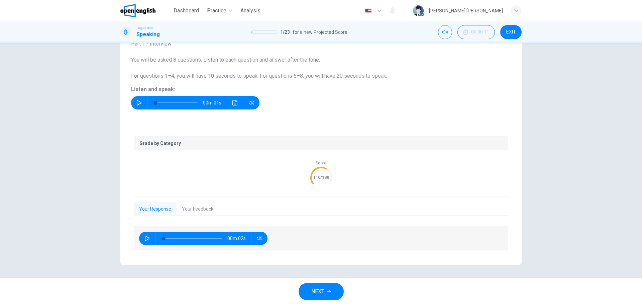
click at [320, 293] on span "NEXT" at bounding box center [317, 291] width 13 height 9
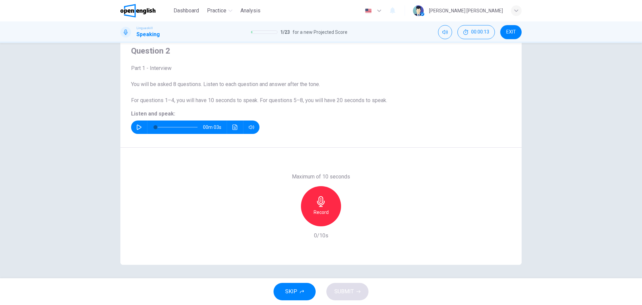
click at [140, 126] on icon "button" at bounding box center [138, 126] width 5 height 5
click at [320, 205] on icon "button" at bounding box center [321, 201] width 8 height 11
click at [336, 296] on span "SUBMIT" at bounding box center [344, 291] width 19 height 9
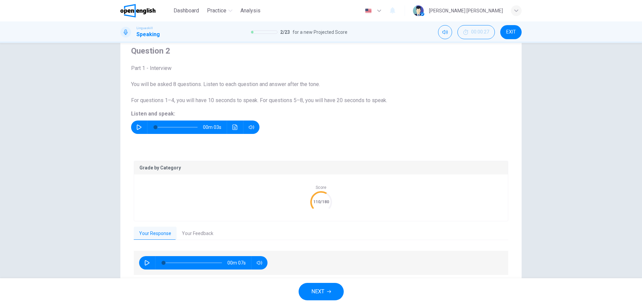
click at [336, 296] on button "NEXT" at bounding box center [321, 291] width 45 height 17
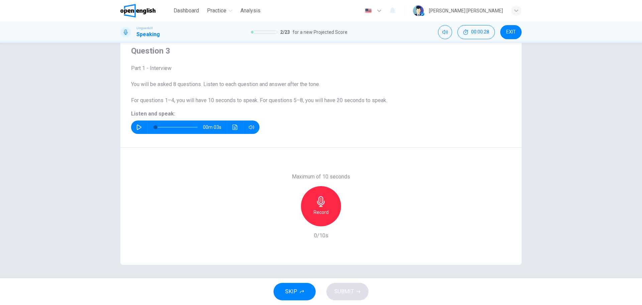
click at [136, 126] on icon "button" at bounding box center [138, 126] width 5 height 5
click at [329, 204] on div "Record" at bounding box center [321, 206] width 40 height 40
click at [329, 204] on div "Stop" at bounding box center [321, 206] width 40 height 40
click at [356, 289] on button "SUBMIT" at bounding box center [348, 291] width 42 height 17
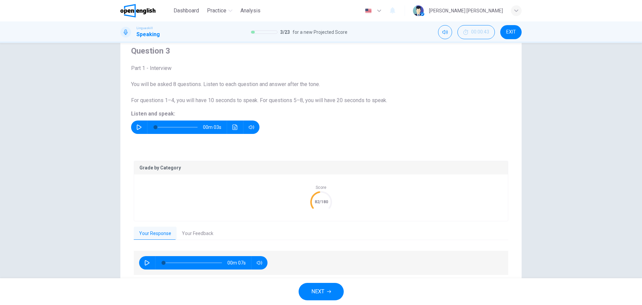
click at [324, 288] on span "NEXT" at bounding box center [317, 291] width 13 height 9
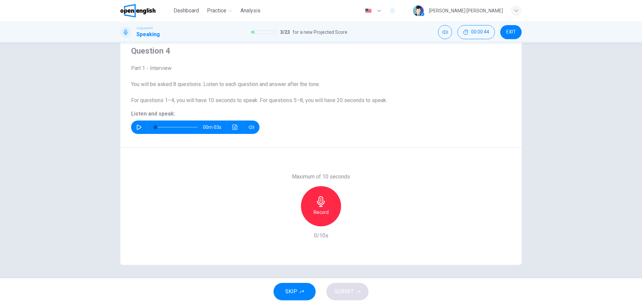
click at [131, 127] on div "00m 03s" at bounding box center [195, 126] width 128 height 13
click at [137, 126] on icon "button" at bounding box center [138, 126] width 5 height 5
click at [324, 208] on div "Record" at bounding box center [321, 206] width 40 height 40
click at [316, 215] on h6 "Stop" at bounding box center [321, 212] width 10 height 8
click at [348, 288] on span "SUBMIT" at bounding box center [344, 291] width 19 height 9
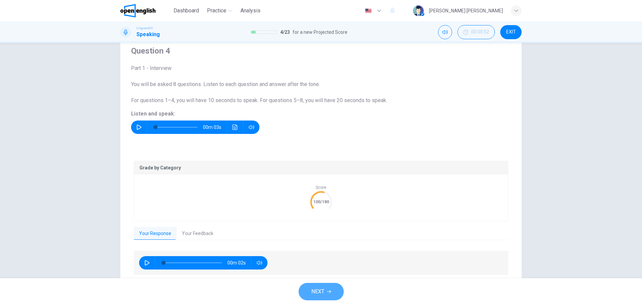
click at [329, 291] on icon "button" at bounding box center [329, 291] width 4 height 4
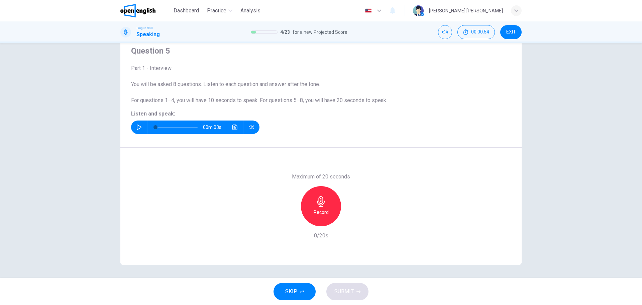
click at [139, 124] on button "button" at bounding box center [139, 126] width 11 height 13
click at [321, 208] on div "Record" at bounding box center [321, 206] width 40 height 40
click at [317, 207] on div "Stop" at bounding box center [321, 206] width 40 height 40
click at [354, 294] on button "SUBMIT" at bounding box center [348, 291] width 42 height 17
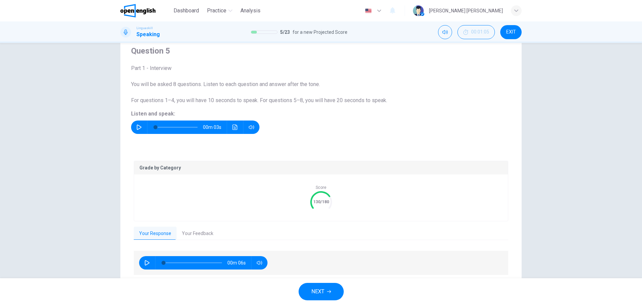
click at [324, 291] on span "NEXT" at bounding box center [317, 291] width 13 height 9
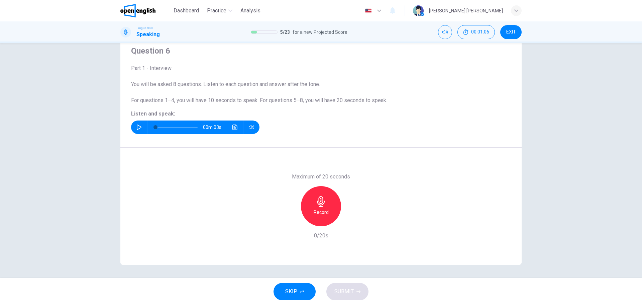
click at [131, 128] on div "00m 03s" at bounding box center [195, 126] width 128 height 13
click at [134, 128] on button "button" at bounding box center [139, 126] width 11 height 13
drag, startPoint x: 181, startPoint y: 125, endPoint x: 143, endPoint y: 125, distance: 37.8
click at [143, 125] on div "00m 03s" at bounding box center [195, 126] width 128 height 13
click at [140, 125] on icon "button" at bounding box center [138, 126] width 5 height 5
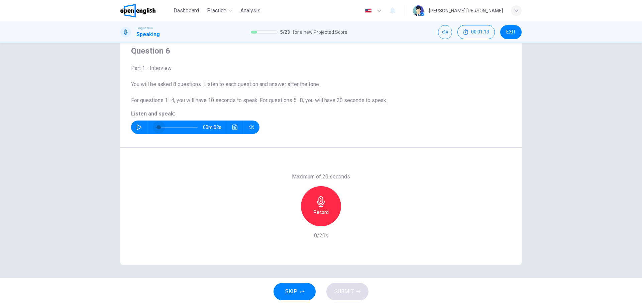
drag, startPoint x: 178, startPoint y: 126, endPoint x: 131, endPoint y: 126, distance: 46.8
click at [131, 126] on div "00m 02s" at bounding box center [195, 126] width 128 height 13
click at [139, 126] on icon "button" at bounding box center [139, 126] width 5 height 5
click at [228, 128] on div "00m 01s" at bounding box center [195, 126] width 128 height 13
click at [230, 128] on button "Click to see the audio transcription" at bounding box center [235, 126] width 11 height 13
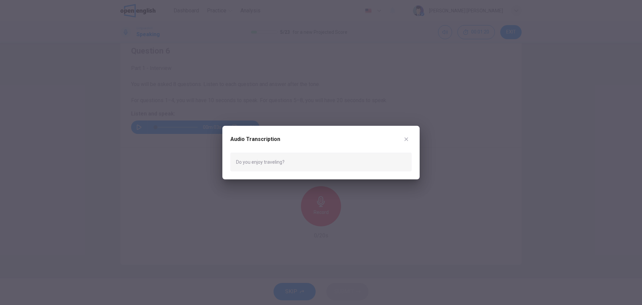
click at [407, 137] on icon "button" at bounding box center [406, 138] width 5 height 5
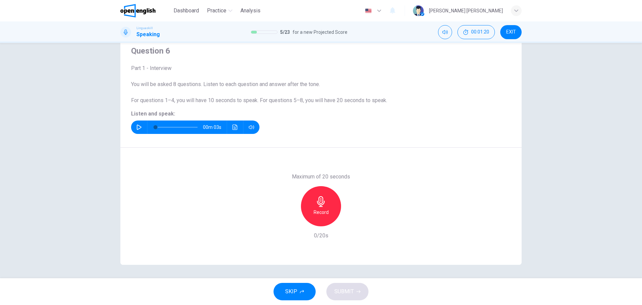
click at [320, 211] on h6 "Record" at bounding box center [321, 212] width 15 height 8
click at [312, 215] on div "Stop" at bounding box center [321, 206] width 40 height 40
click at [233, 129] on icon "Click to see the audio transcription" at bounding box center [235, 126] width 5 height 5
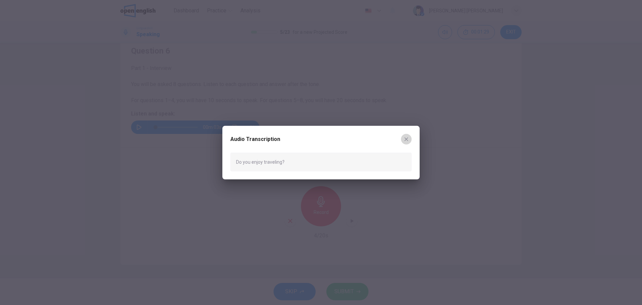
drag, startPoint x: 409, startPoint y: 140, endPoint x: 404, endPoint y: 240, distance: 99.8
click at [408, 140] on icon "button" at bounding box center [406, 138] width 5 height 5
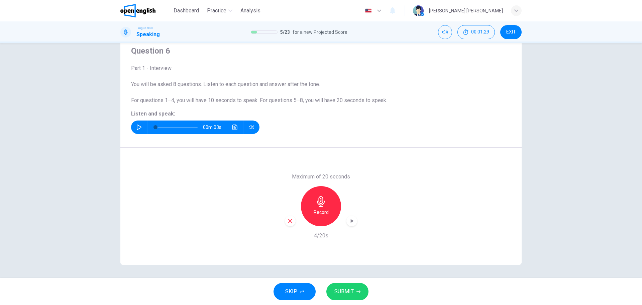
click at [357, 290] on icon "button" at bounding box center [359, 291] width 4 height 4
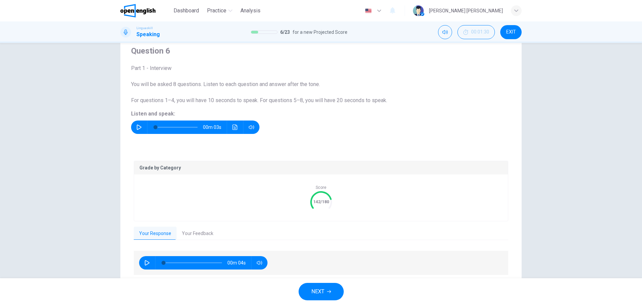
click at [333, 292] on button "NEXT" at bounding box center [321, 291] width 45 height 17
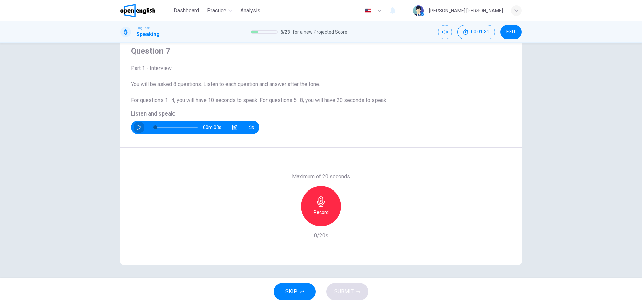
click at [137, 127] on icon "button" at bounding box center [139, 126] width 5 height 5
click at [325, 210] on h6 "Record" at bounding box center [321, 212] width 15 height 8
click at [323, 210] on h6 "Stop" at bounding box center [321, 212] width 10 height 8
click at [361, 292] on button "SUBMIT" at bounding box center [348, 291] width 42 height 17
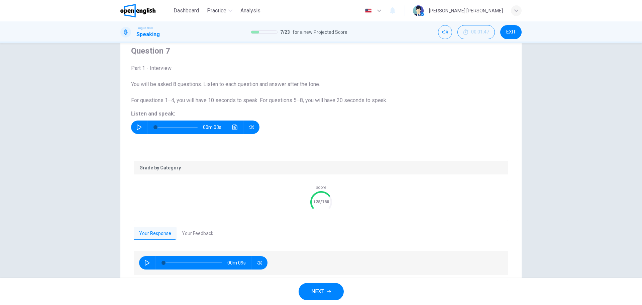
click at [319, 290] on span "NEXT" at bounding box center [317, 291] width 13 height 9
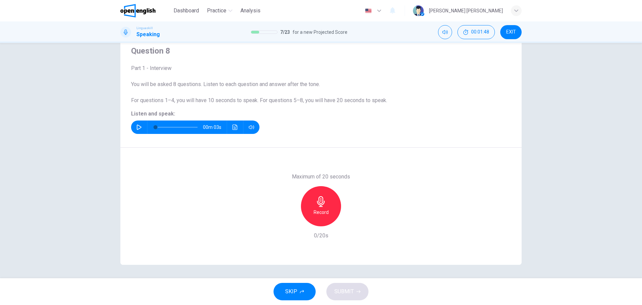
click at [140, 124] on button "button" at bounding box center [139, 126] width 11 height 13
click at [235, 126] on icon "Click to see the audio transcription" at bounding box center [235, 126] width 5 height 5
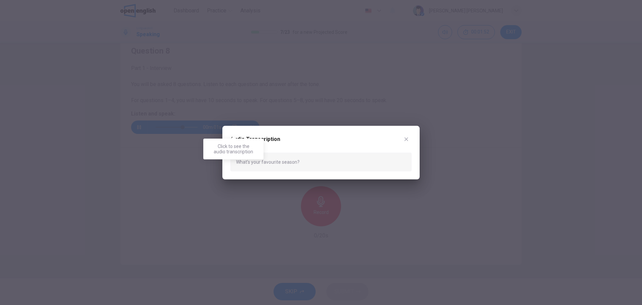
type input "*"
click at [405, 140] on icon "button" at bounding box center [406, 138] width 5 height 5
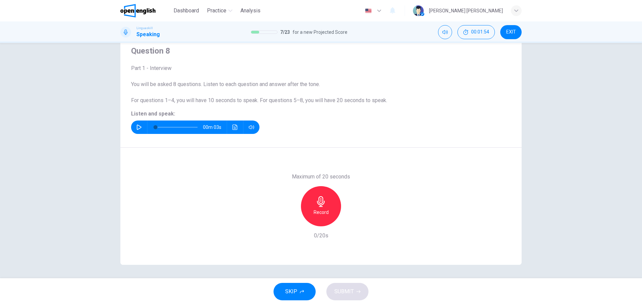
click at [323, 217] on div "Record" at bounding box center [321, 206] width 40 height 40
click at [326, 201] on div "Stop" at bounding box center [321, 206] width 40 height 40
click at [350, 286] on button "SUBMIT" at bounding box center [348, 291] width 42 height 17
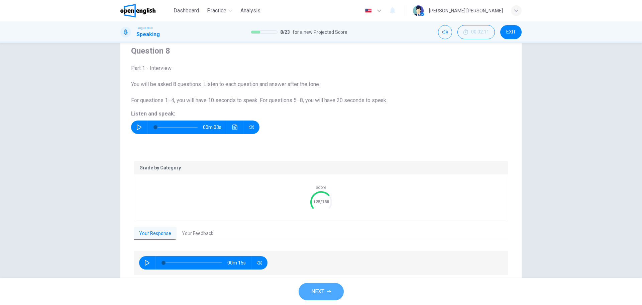
click at [330, 294] on button "NEXT" at bounding box center [321, 291] width 45 height 17
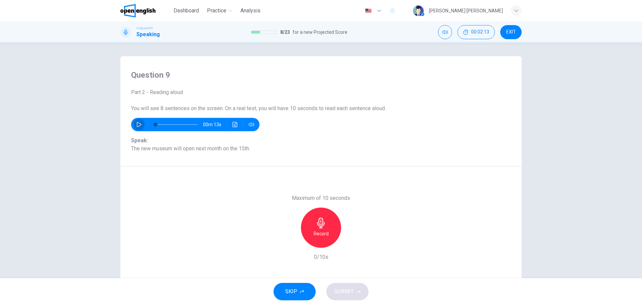
click at [136, 125] on icon "button" at bounding box center [138, 124] width 5 height 5
click at [235, 125] on icon "Click to see the audio transcription" at bounding box center [235, 124] width 5 height 5
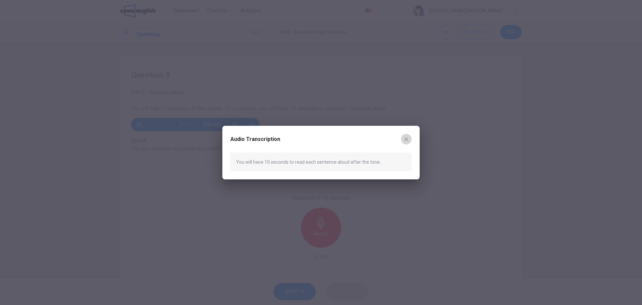
click at [407, 139] on icon "button" at bounding box center [406, 138] width 5 height 5
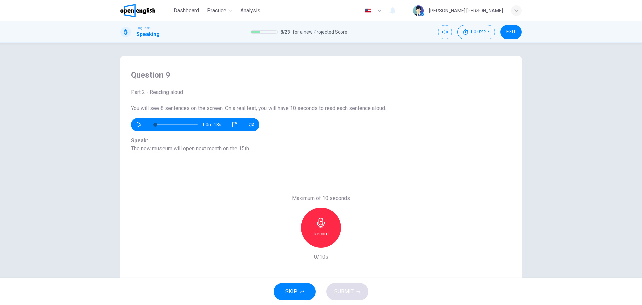
type input "*"
click at [323, 228] on div "Record" at bounding box center [321, 227] width 40 height 40
click at [322, 228] on div "Stop" at bounding box center [321, 227] width 40 height 40
click at [343, 293] on span "SUBMIT" at bounding box center [344, 291] width 19 height 9
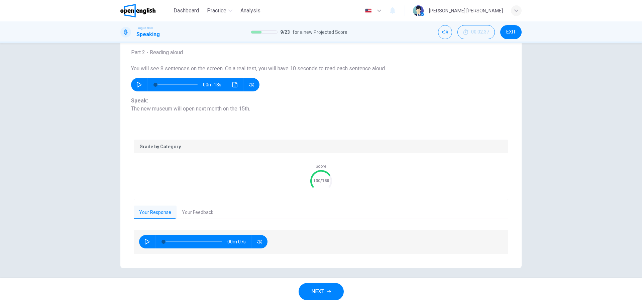
scroll to position [43, 0]
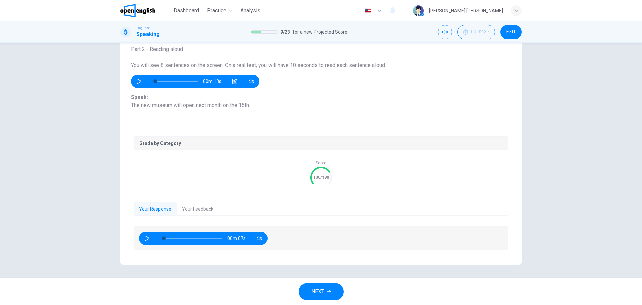
click at [326, 291] on button "NEXT" at bounding box center [321, 291] width 45 height 17
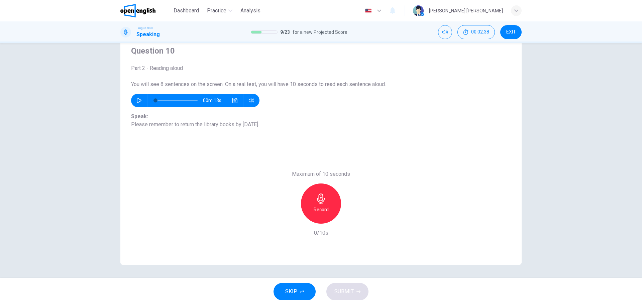
click at [306, 191] on div "Record" at bounding box center [321, 203] width 40 height 40
click at [326, 206] on div "Stop" at bounding box center [321, 203] width 40 height 40
click at [354, 287] on button "SUBMIT" at bounding box center [348, 291] width 42 height 17
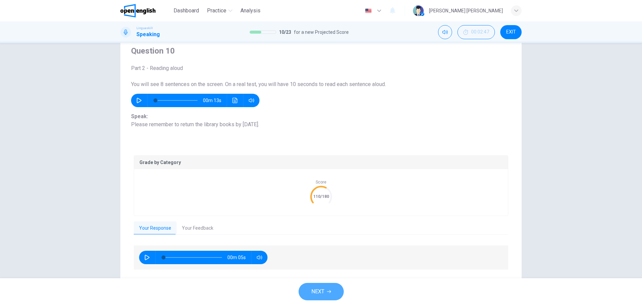
click at [330, 287] on button "NEXT" at bounding box center [321, 291] width 45 height 17
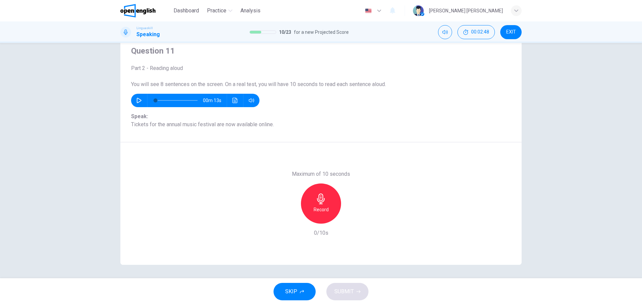
click at [327, 210] on h6 "Record" at bounding box center [321, 209] width 15 height 8
click at [325, 195] on div "Stop" at bounding box center [321, 203] width 40 height 40
click at [347, 290] on span "SUBMIT" at bounding box center [344, 291] width 19 height 9
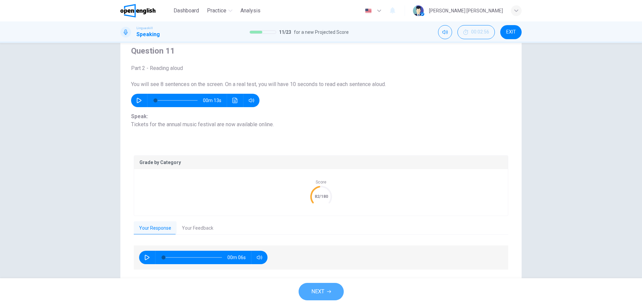
click at [319, 296] on span "NEXT" at bounding box center [317, 291] width 13 height 9
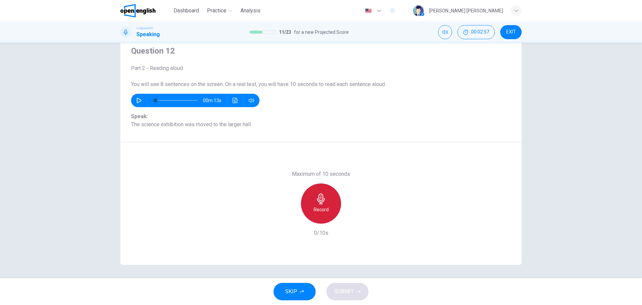
click at [321, 210] on h6 "Record" at bounding box center [321, 209] width 15 height 8
click at [323, 206] on h6 "Stop" at bounding box center [321, 209] width 10 height 8
click at [352, 290] on span "SUBMIT" at bounding box center [344, 291] width 19 height 9
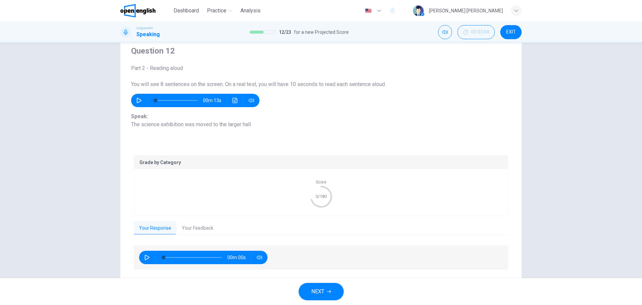
drag, startPoint x: 187, startPoint y: 13, endPoint x: 350, endPoint y: 44, distance: 165.2
click at [187, 13] on span "Dashboard" at bounding box center [186, 11] width 25 height 8
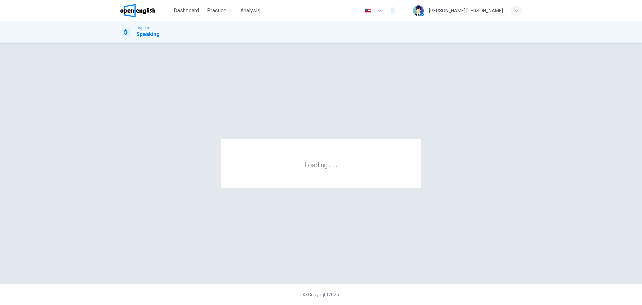
scroll to position [0, 0]
